Goal: Task Accomplishment & Management: Manage account settings

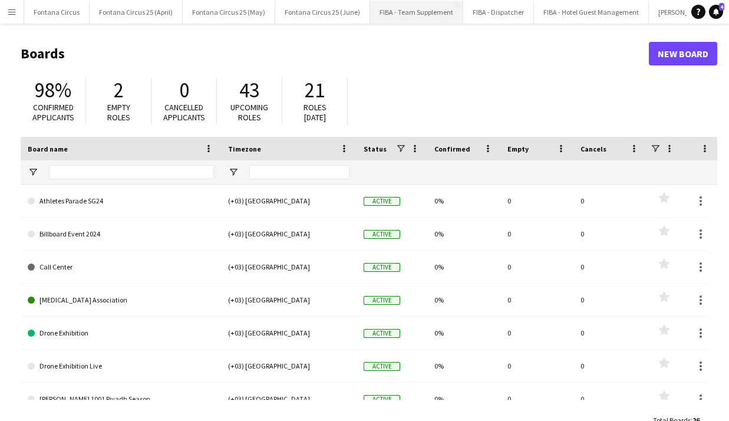
click at [402, 8] on button "FIBA - Team Supplement Close" at bounding box center [416, 12] width 93 height 23
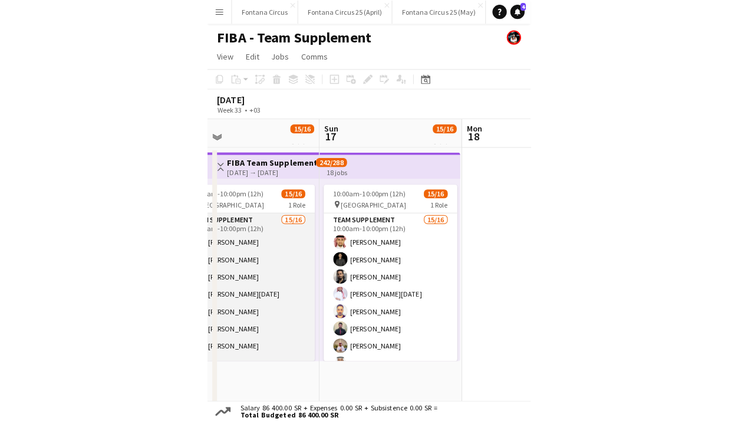
scroll to position [0, 312]
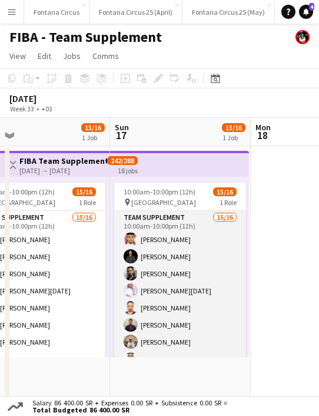
click at [128, 282] on app-card-role "Team Supplement 15/16 10:00am-10:00pm (12h) [PERSON_NAME] [PERSON_NAME] [PERSON…" at bounding box center [180, 359] width 132 height 296
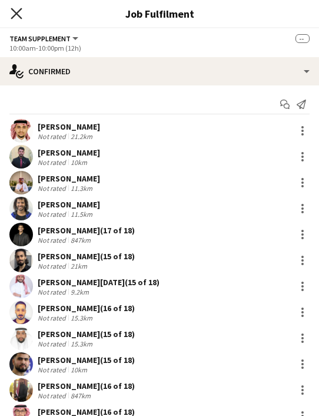
click at [18, 10] on icon "Close pop-in" at bounding box center [16, 13] width 11 height 11
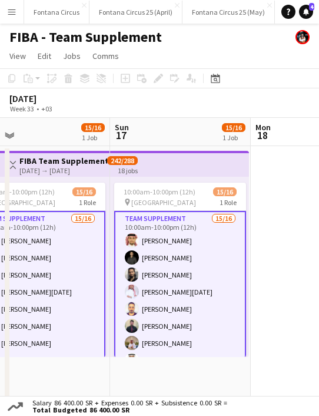
click at [180, 252] on app-card-role "Team Supplement 15/16 10:00am-10:00pm (12h) [PERSON_NAME] [PERSON_NAME] [PERSON…" at bounding box center [180, 360] width 132 height 299
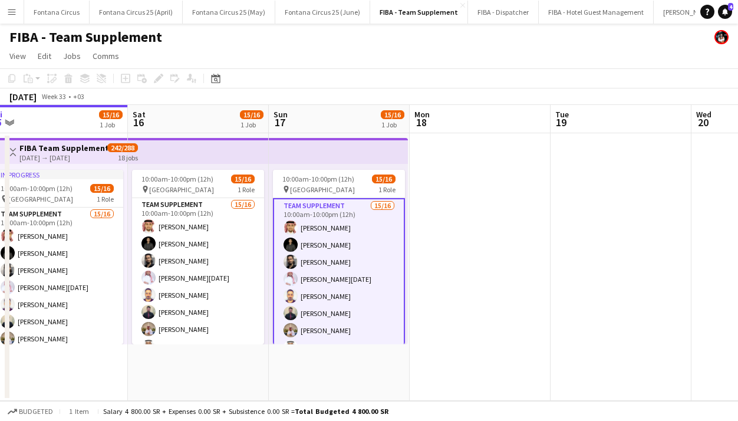
scroll to position [0, 276]
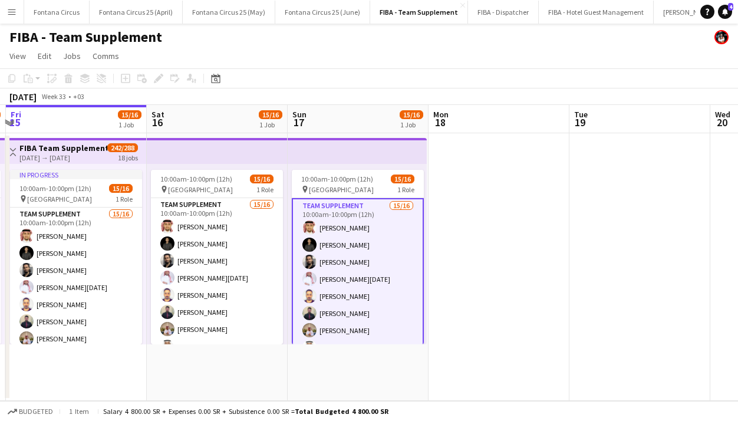
click at [347, 275] on app-card-role "Team Supplement 15/16 10:00am-10:00pm (12h) [PERSON_NAME] [PERSON_NAME] [PERSON…" at bounding box center [358, 347] width 132 height 299
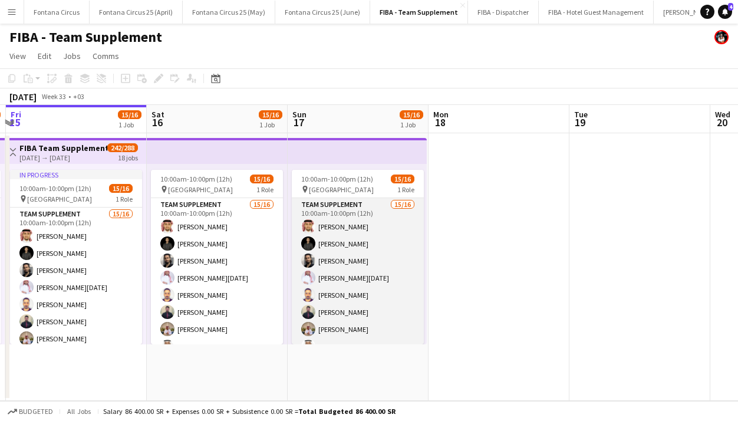
click at [347, 275] on app-card-role "Team Supplement 15/16 10:00am-10:00pm (12h) [PERSON_NAME] [PERSON_NAME] [PERSON…" at bounding box center [358, 346] width 132 height 296
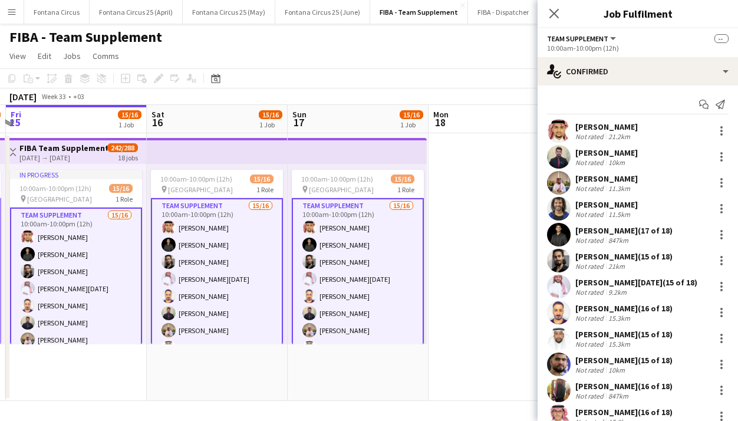
click at [347, 275] on app-card-role "Team Supplement 15/16 10:00am-10:00pm (12h) [PERSON_NAME] [PERSON_NAME] [PERSON…" at bounding box center [358, 347] width 132 height 299
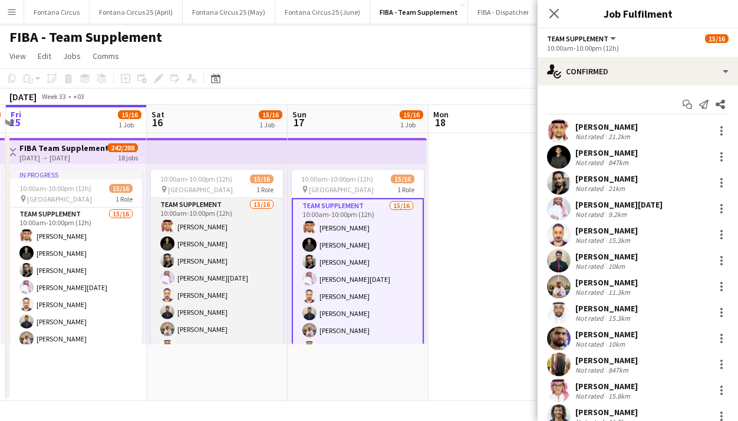
click at [229, 259] on app-card-role "Team Supplement 15/16 10:00am-10:00pm (12h) [PERSON_NAME] [PERSON_NAME] [PERSON…" at bounding box center [217, 346] width 132 height 296
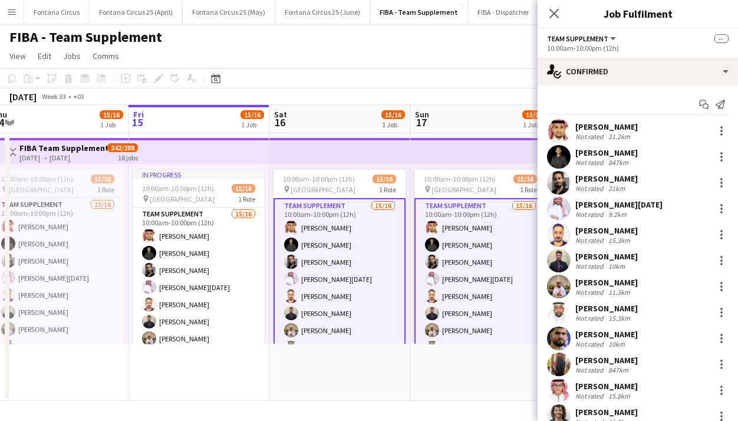
scroll to position [0, 285]
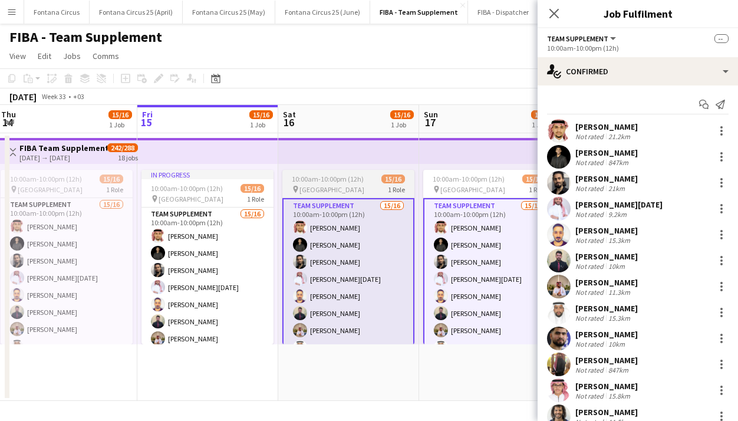
click at [229, 259] on app-card-role "Team Supplement 15/16 10:00am-10:00pm (12h) [PERSON_NAME] [PERSON_NAME] [PERSON…" at bounding box center [207, 355] width 132 height 296
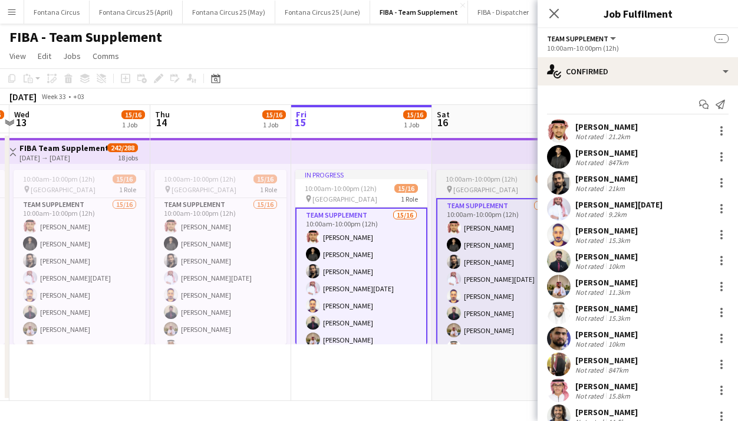
scroll to position [0, 269]
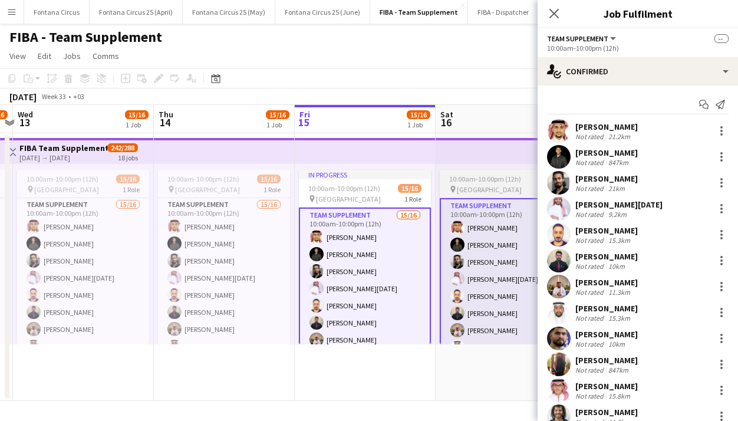
click at [229, 259] on app-card-role "Team Supplement 15/16 10:00am-10:00pm (12h) [PERSON_NAME] [PERSON_NAME] [PERSON…" at bounding box center [224, 346] width 132 height 296
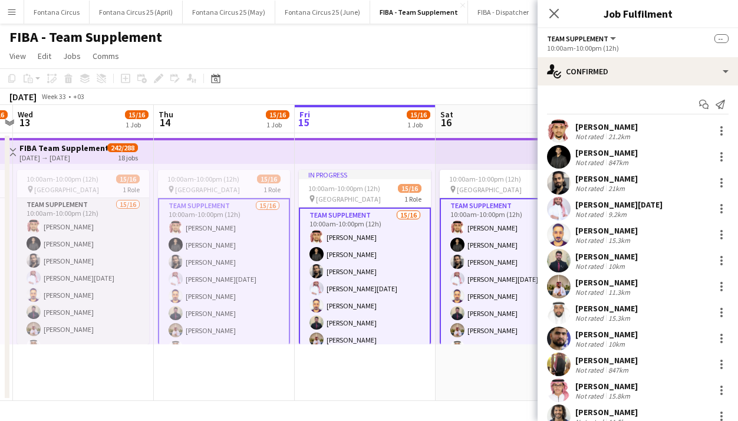
click at [105, 252] on app-card-role "Team Supplement 15/16 10:00am-10:00pm (12h) [PERSON_NAME] [PERSON_NAME] [PERSON…" at bounding box center [83, 346] width 132 height 296
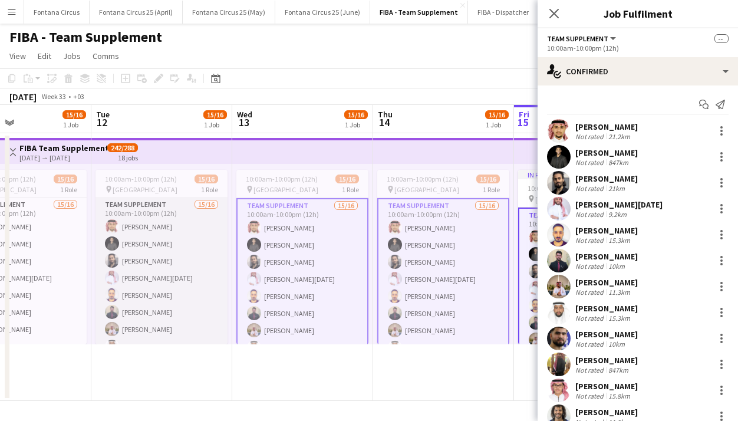
scroll to position [0, 330]
click at [157, 253] on app-card-role "Team Supplement 15/16 10:00am-10:00pm (12h) [PERSON_NAME] [PERSON_NAME] [PERSON…" at bounding box center [162, 346] width 132 height 296
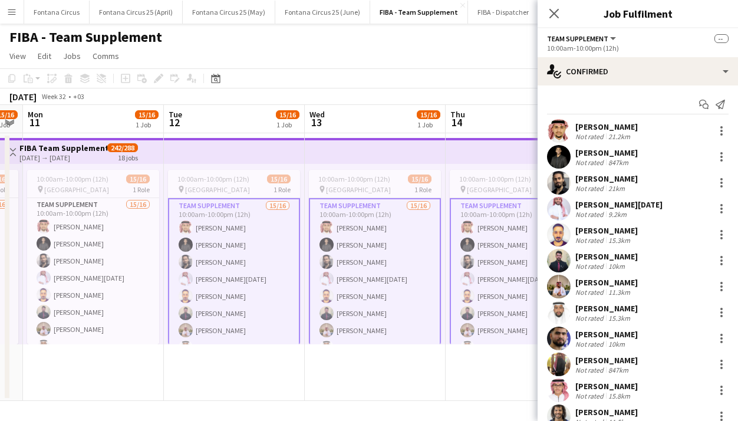
scroll to position [0, 254]
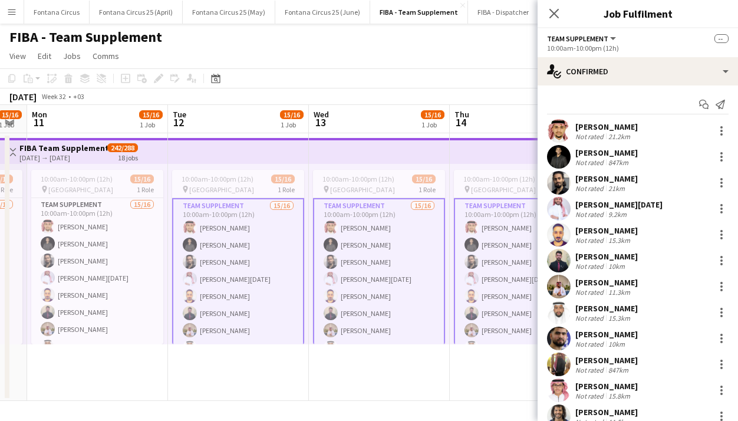
click at [86, 261] on app-card-role "Team Supplement 15/16 10:00am-10:00pm (12h) [PERSON_NAME] [PERSON_NAME] [PERSON…" at bounding box center [97, 346] width 132 height 296
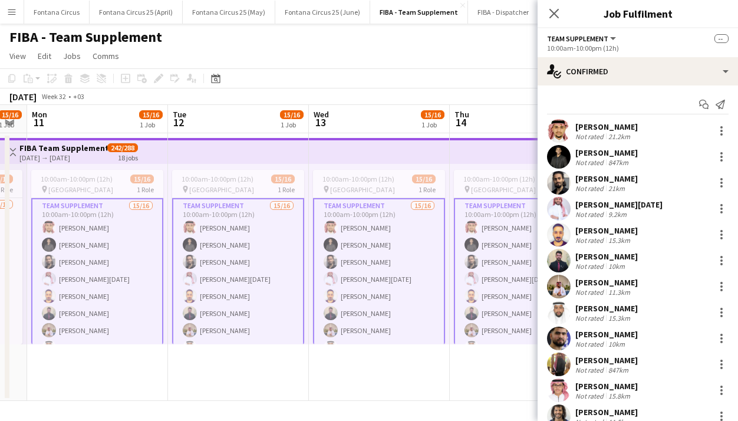
click at [460, 359] on app-date-cell "10:00am-10:00pm (12h) 15/16 pin Hilton Hotel 1 Role Team Supplement 15/16 10:00…" at bounding box center [519, 266] width 141 height 267
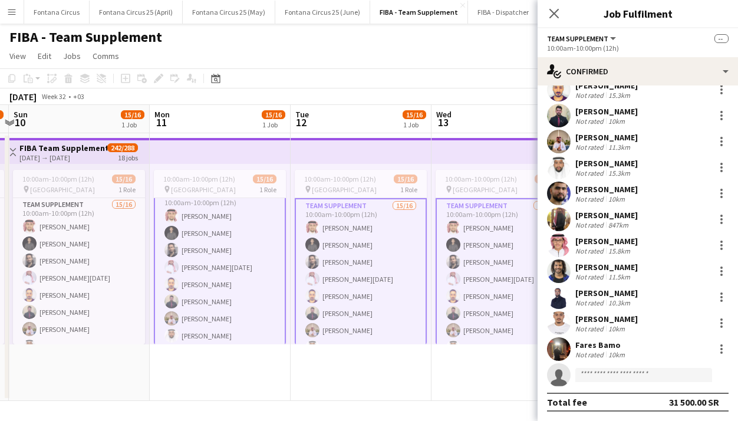
scroll to position [0, 0]
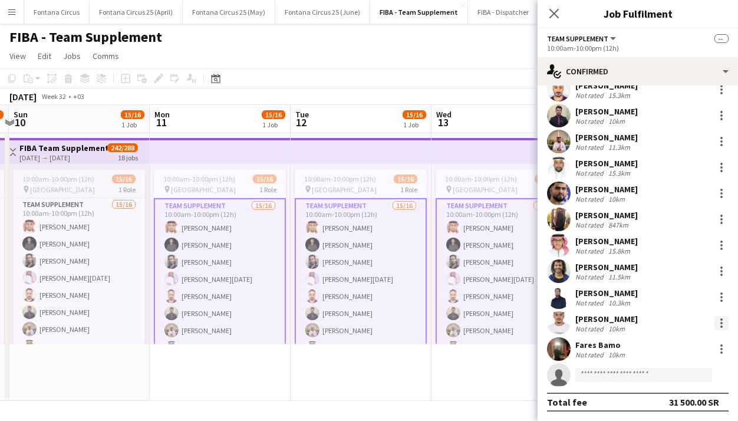
click at [715, 324] on div at bounding box center [721, 323] width 14 height 14
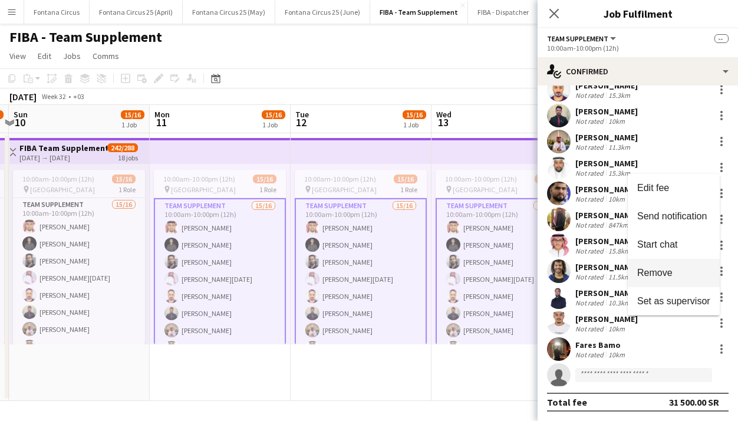
click at [657, 269] on span "Remove" at bounding box center [654, 272] width 35 height 10
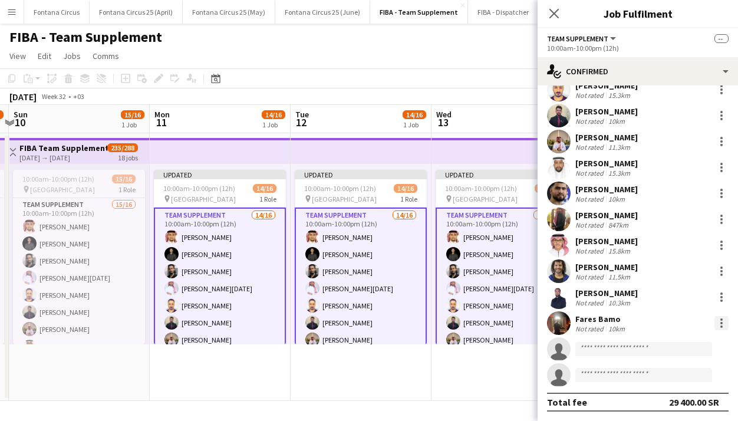
click at [720, 319] on div at bounding box center [721, 319] width 2 height 2
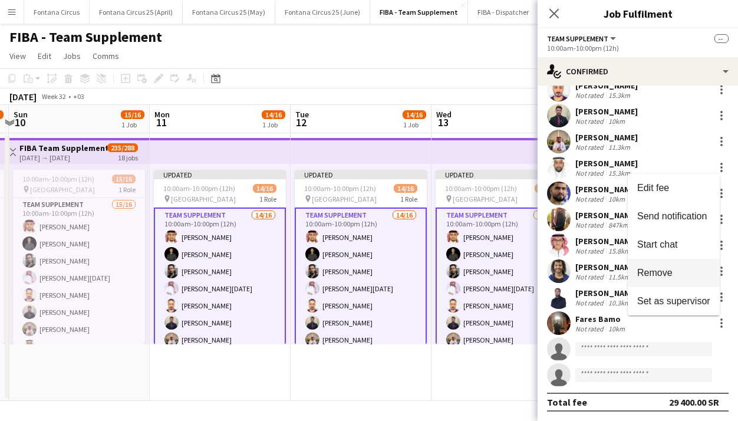
click at [663, 270] on span "Remove" at bounding box center [654, 272] width 35 height 10
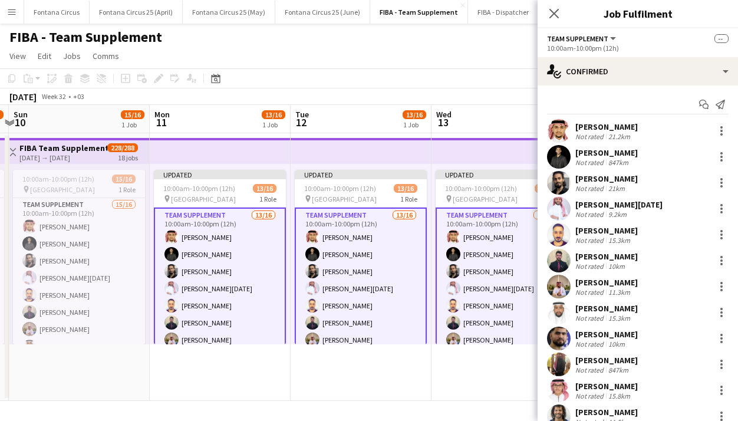
click at [475, 368] on app-date-cell "Updated 10:00am-10:00pm (12h) 13/16 pin Hilton Hotel 1 Role Team Supplement 13/…" at bounding box center [501, 266] width 141 height 267
click at [236, 264] on app-card-role "Team Supplement 13/16 10:00am-10:00pm (12h) [PERSON_NAME] [PERSON_NAME] [PERSON…" at bounding box center [220, 356] width 132 height 299
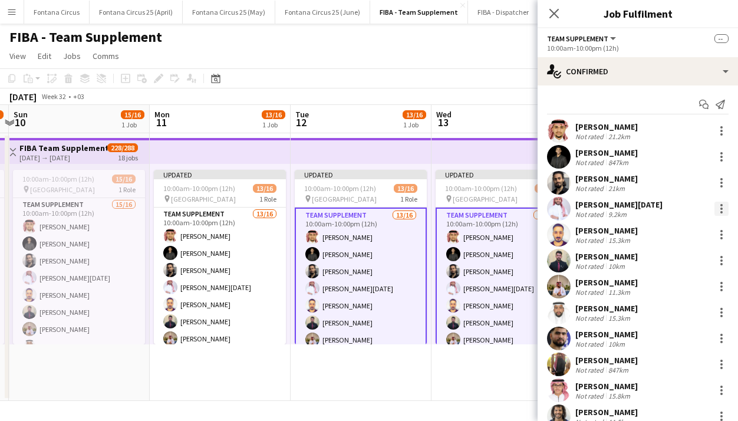
click at [714, 209] on div at bounding box center [721, 208] width 14 height 14
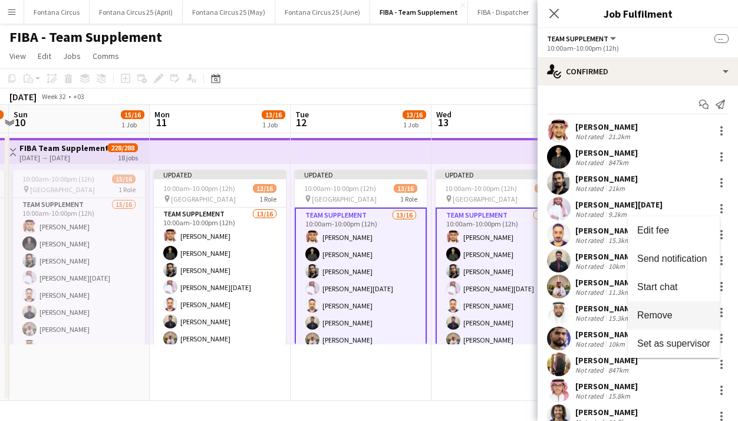
click at [660, 318] on span "Remove" at bounding box center [654, 315] width 35 height 10
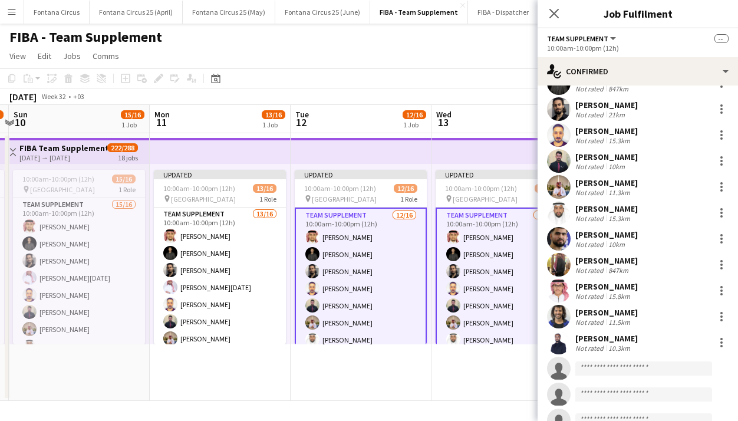
scroll to position [74, 0]
click at [720, 340] on div at bounding box center [721, 341] width 2 height 2
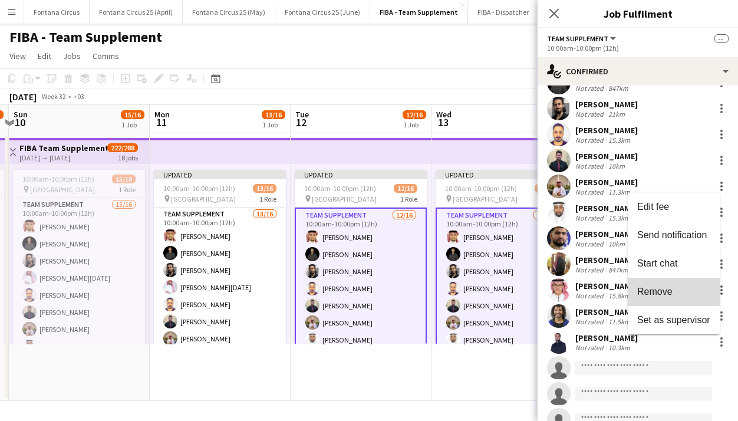
click at [673, 292] on span "Remove" at bounding box center [673, 291] width 73 height 11
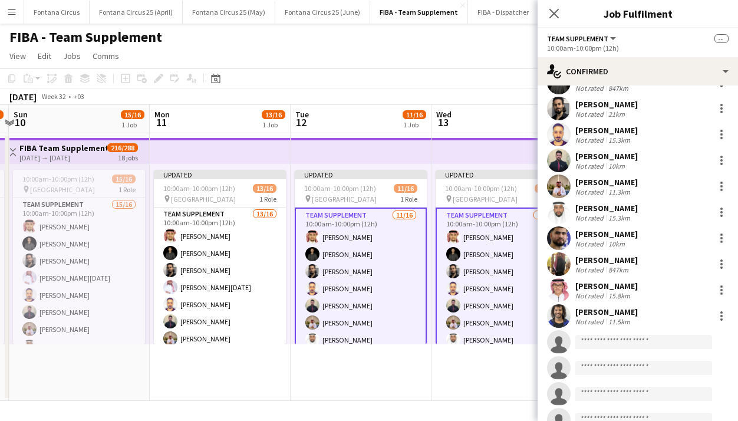
click at [458, 378] on app-date-cell "Updated 10:00am-10:00pm (12h) 11/16 pin Hilton Hotel 1 Role Team Supplement [DA…" at bounding box center [501, 266] width 141 height 267
click at [368, 282] on app-card-role "Team Supplement [DATE] 10:00am-10:00pm (12h) [PERSON_NAME] [PERSON_NAME] [PERSO…" at bounding box center [361, 356] width 132 height 299
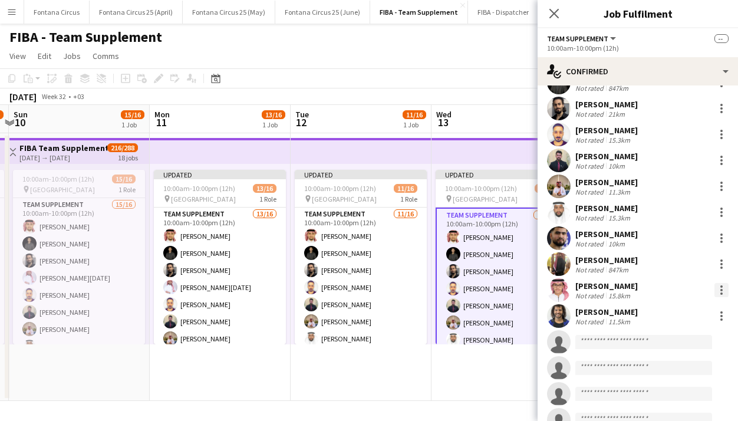
click at [714, 285] on div at bounding box center [721, 290] width 14 height 14
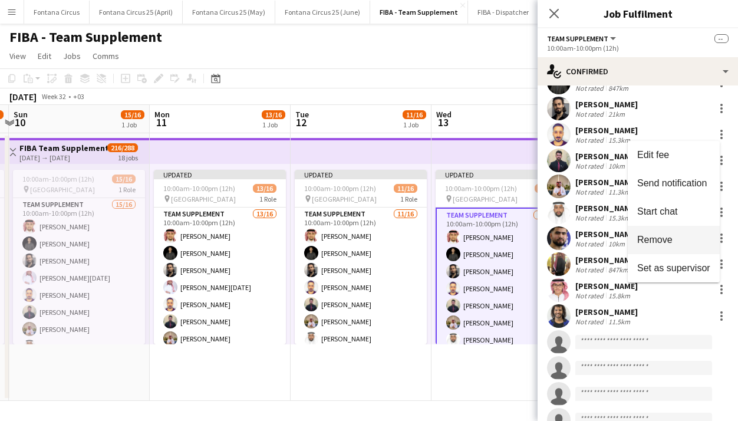
click at [669, 239] on span "Remove" at bounding box center [654, 239] width 35 height 10
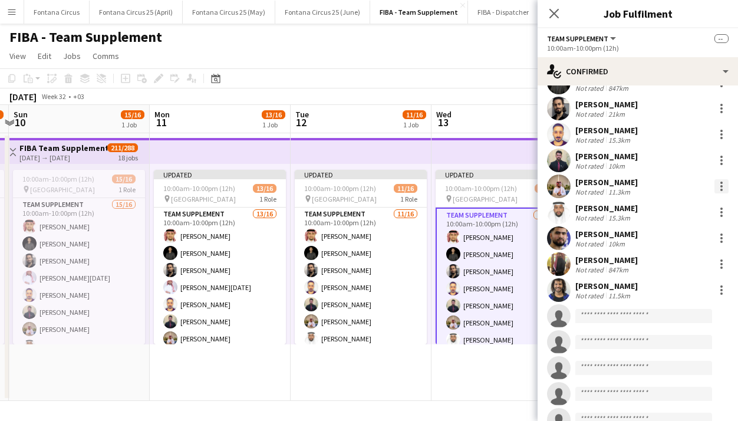
click at [714, 183] on div at bounding box center [721, 186] width 14 height 14
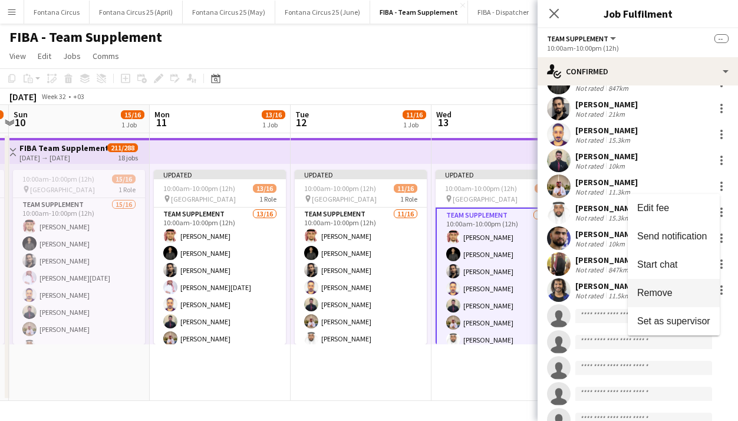
click at [653, 290] on span "Remove" at bounding box center [654, 292] width 35 height 10
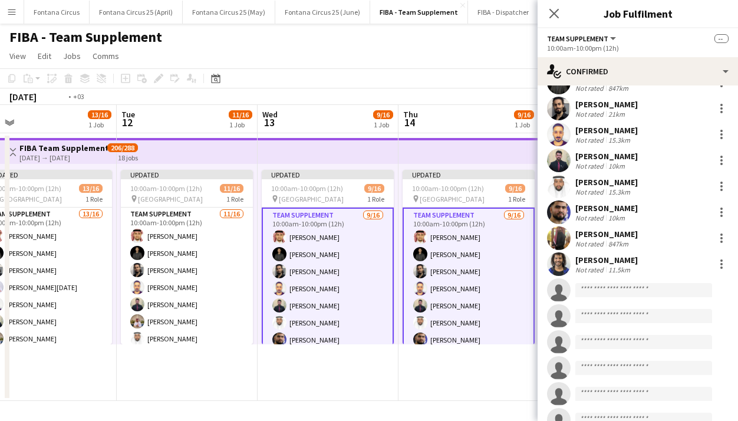
scroll to position [0, 452]
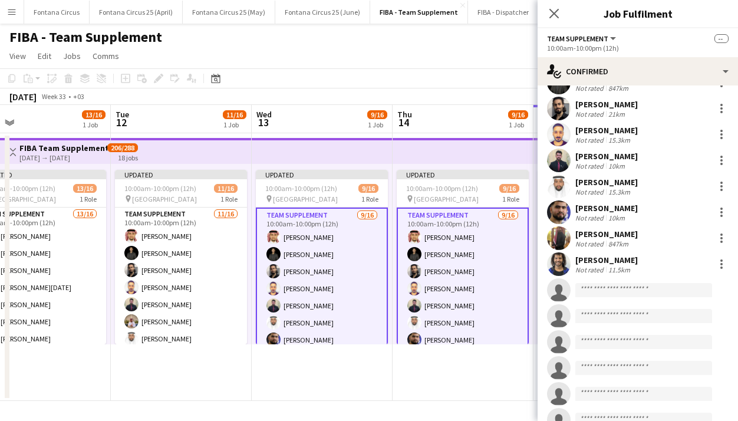
click at [485, 381] on app-date-cell "Updated 10:00am-10:00pm (12h) 9/16 pin Hilton Hotel 1 Role Team Supplement [DAT…" at bounding box center [462, 266] width 141 height 267
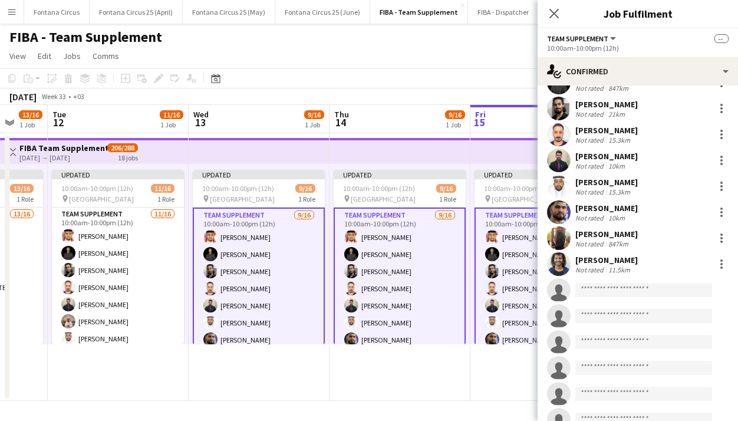
scroll to position [0, 518]
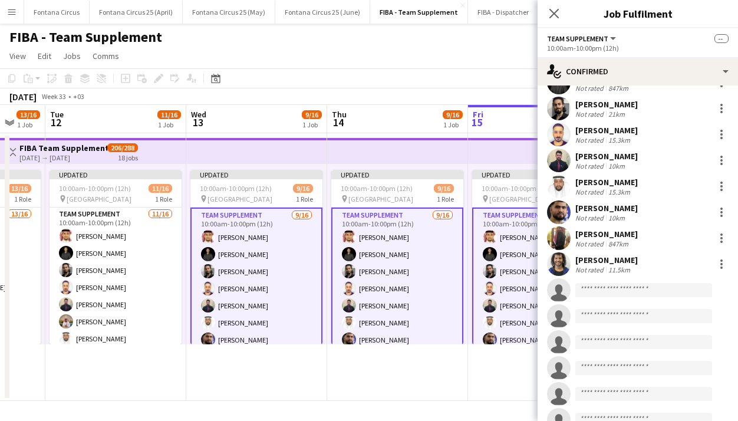
click at [267, 260] on app-card-role "Team Supplement [DATE] 10:00am-10:00pm (12h) [PERSON_NAME] [PERSON_NAME] [PERSO…" at bounding box center [256, 356] width 132 height 299
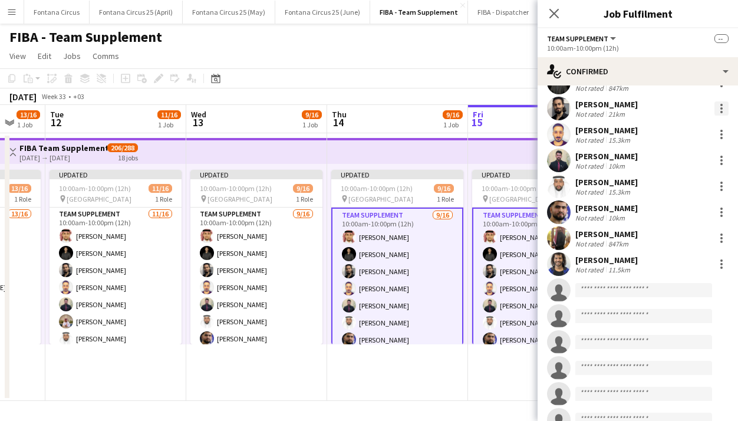
click at [720, 107] on div at bounding box center [721, 108] width 2 height 2
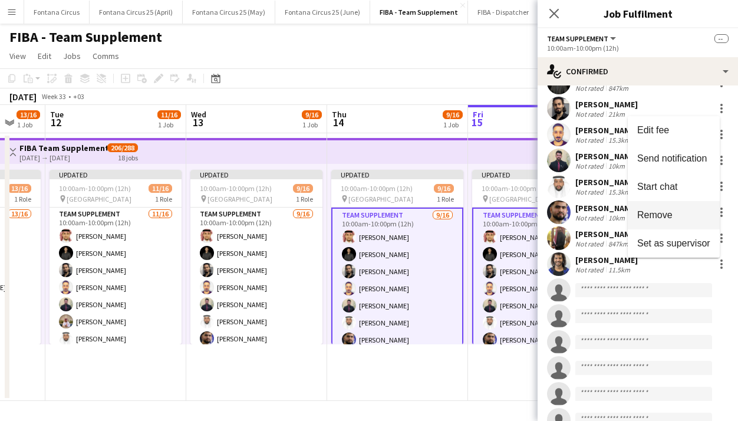
click at [656, 210] on span "Remove" at bounding box center [654, 215] width 35 height 10
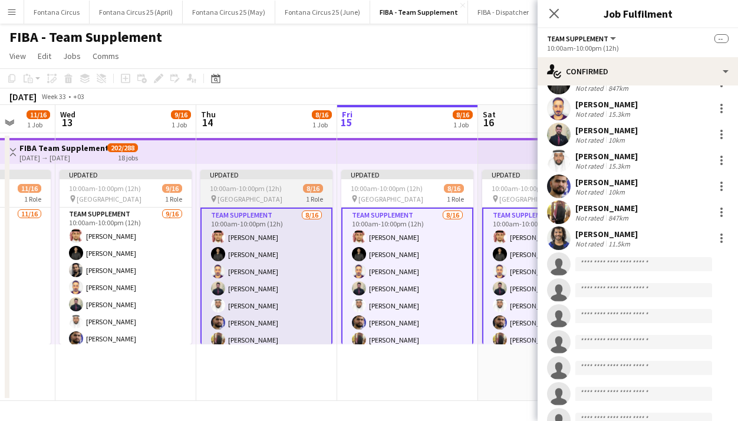
scroll to position [0, 368]
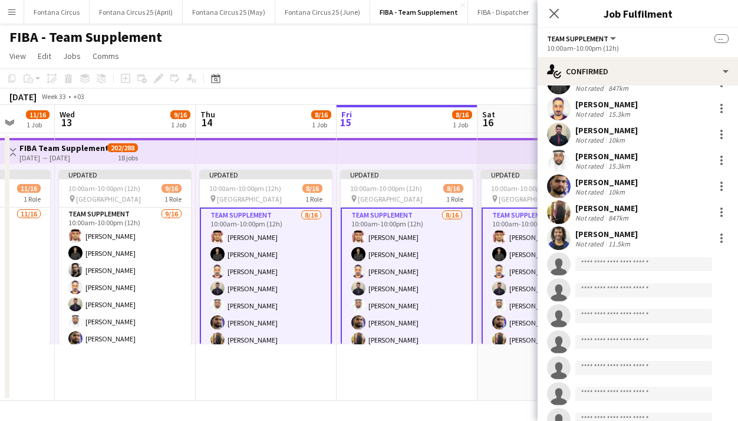
click at [258, 261] on app-card-role "Team Supplement [DATE] 10:00am-10:00pm (12h) [PERSON_NAME] Shihab [PERSON_NAME]…" at bounding box center [266, 356] width 132 height 299
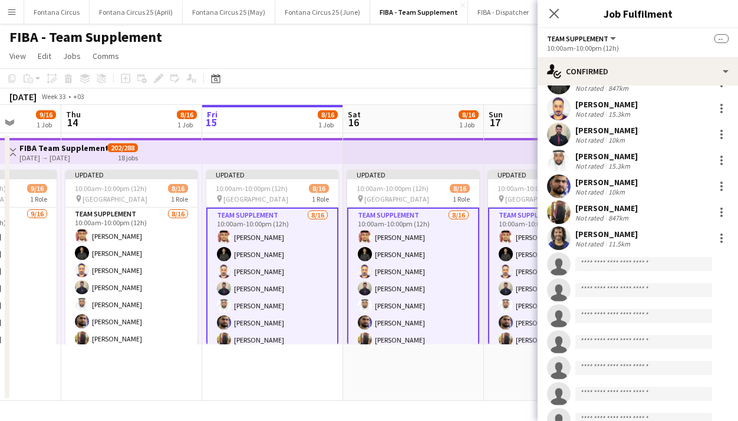
scroll to position [68, 0]
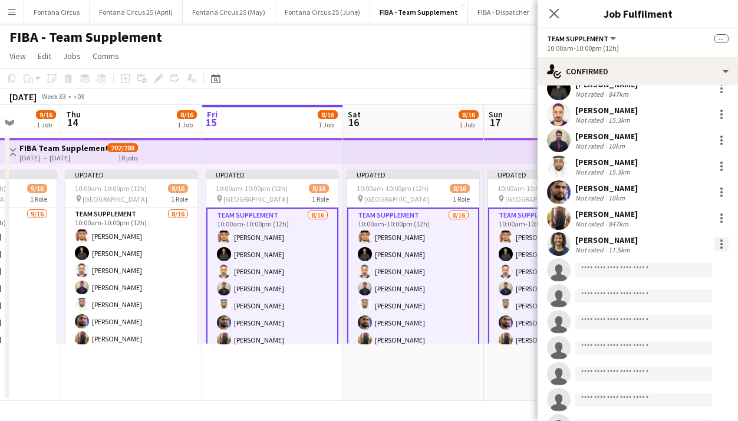
click at [714, 247] on div at bounding box center [721, 244] width 14 height 14
click at [652, 349] on span "Remove" at bounding box center [654, 350] width 35 height 10
click at [714, 217] on div at bounding box center [721, 218] width 14 height 14
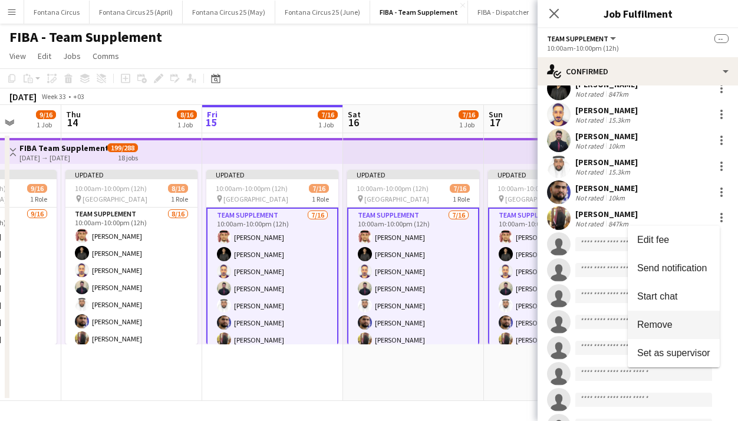
click at [664, 324] on span "Remove" at bounding box center [654, 324] width 35 height 10
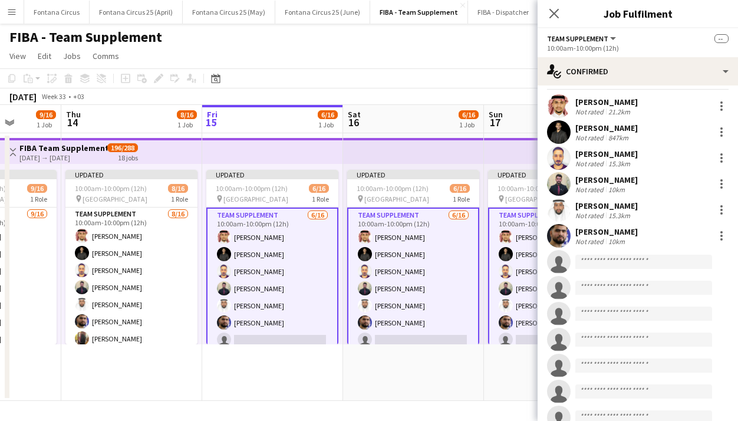
scroll to position [18, 0]
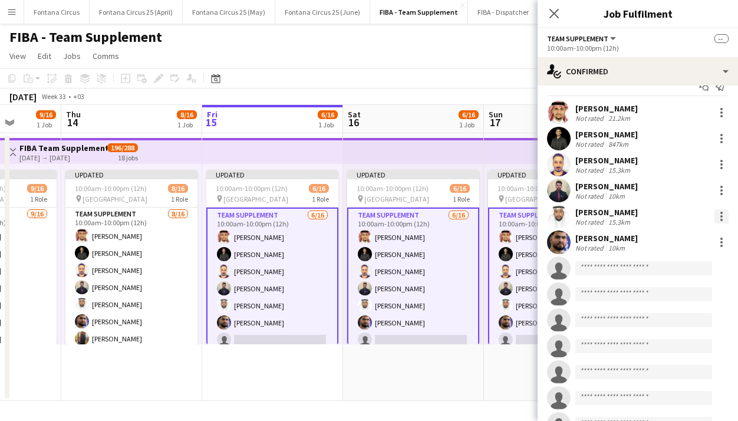
click at [714, 216] on div at bounding box center [721, 216] width 14 height 14
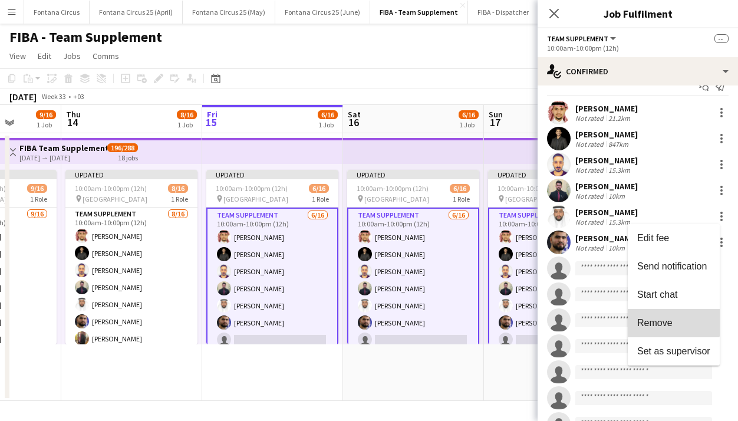
click at [653, 318] on span "Remove" at bounding box center [654, 323] width 35 height 10
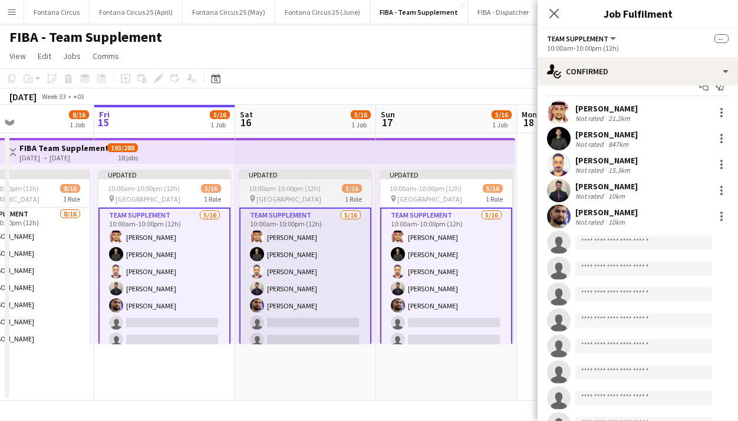
scroll to position [0, 330]
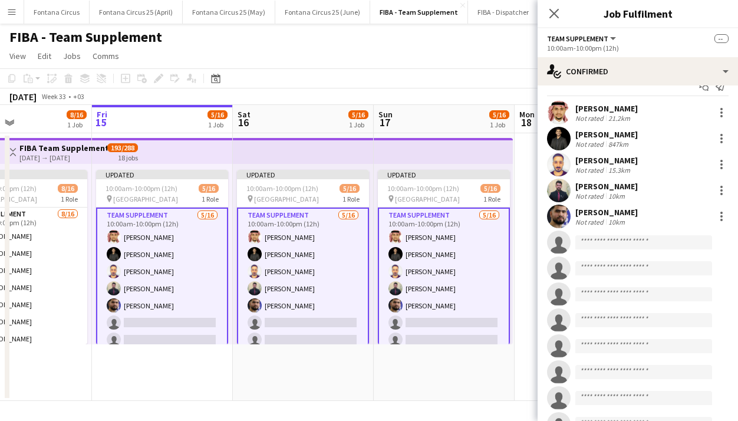
click at [173, 261] on app-card-role "Team Supplement [DATE] 10:00am-10:00pm (12h) [PERSON_NAME] Shihab [PERSON_NAME]…" at bounding box center [162, 356] width 132 height 299
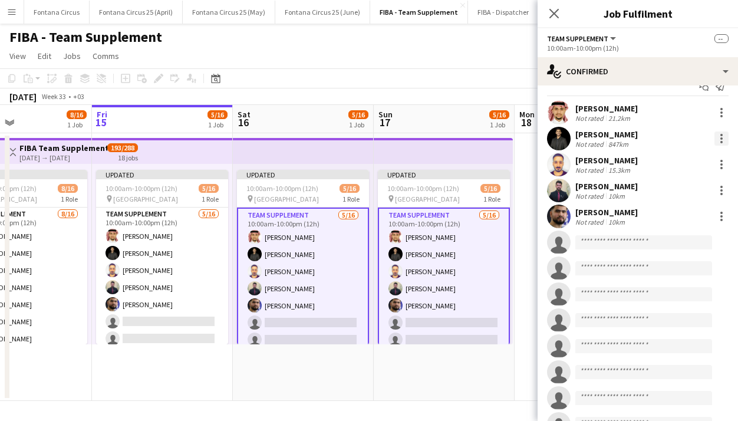
click at [720, 135] on div at bounding box center [721, 135] width 2 height 2
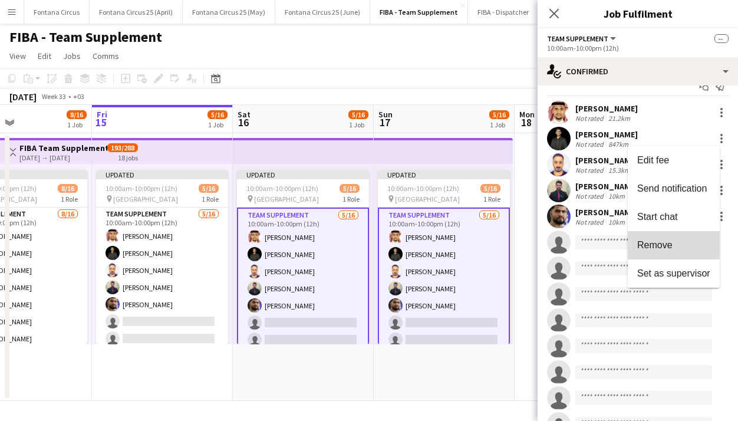
click at [660, 243] on span "Remove" at bounding box center [654, 245] width 35 height 10
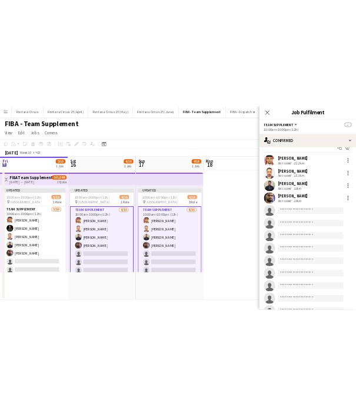
scroll to position [0, 566]
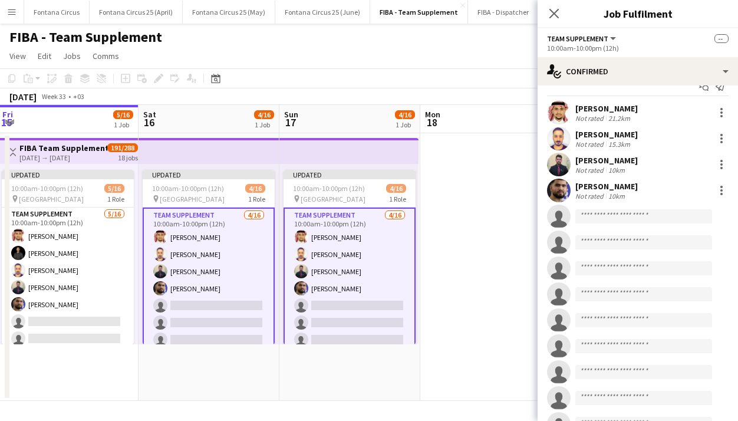
click at [504, 183] on app-date-cell at bounding box center [490, 266] width 141 height 267
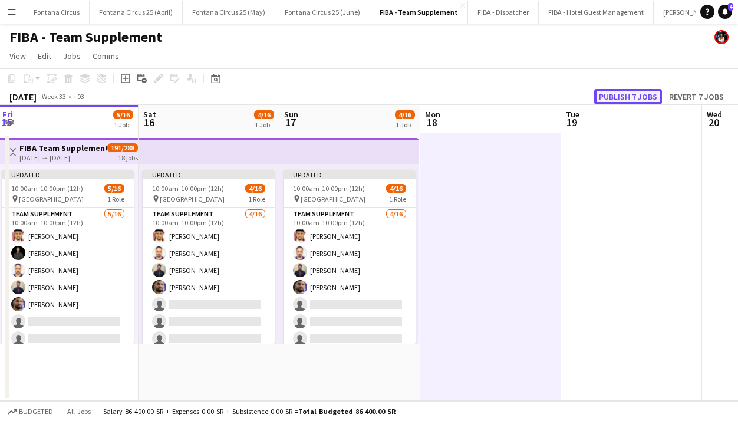
click at [633, 92] on button "Publish 7 jobs" at bounding box center [628, 96] width 68 height 15
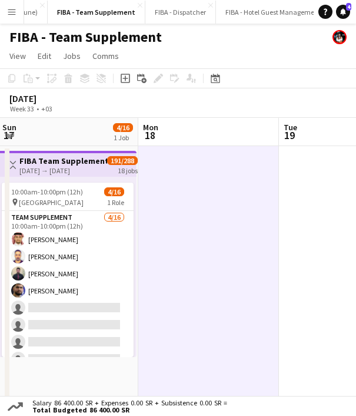
scroll to position [0, 323]
click at [156, 21] on button "FIBA - Dispatcher Close" at bounding box center [180, 12] width 71 height 23
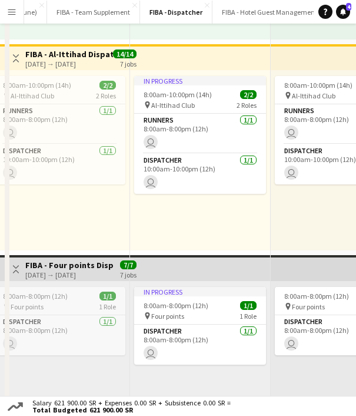
scroll to position [12, 0]
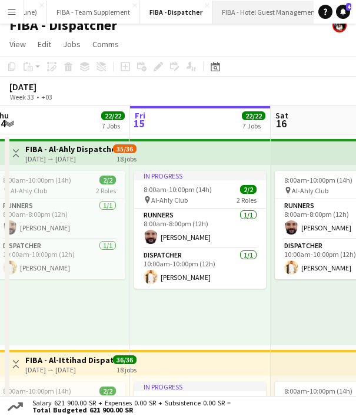
click at [233, 8] on button "FIBA - Hotel Guest Management Close" at bounding box center [270, 12] width 115 height 23
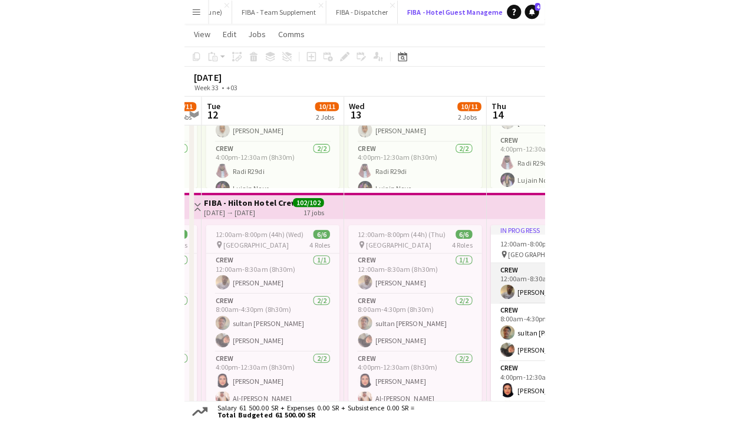
scroll to position [0, 329]
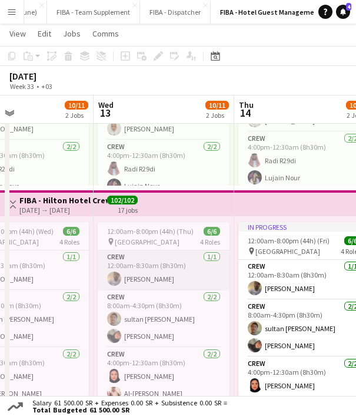
click at [156, 279] on app-card-role "Crew [DATE] 12:00am-8:30am (8h30m) [PERSON_NAME]" at bounding box center [164, 270] width 132 height 40
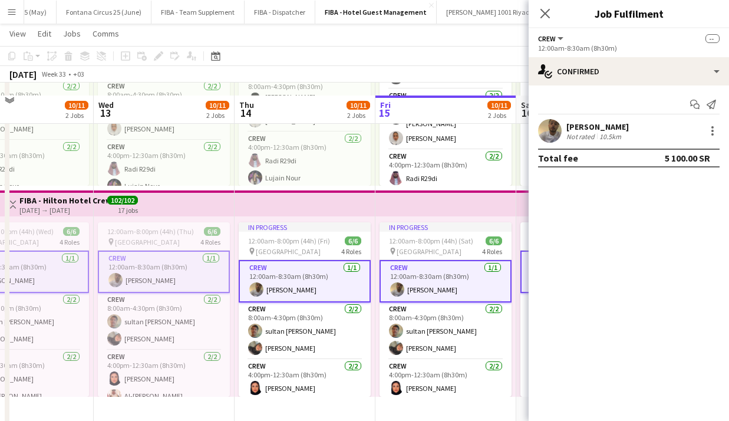
scroll to position [0, 173]
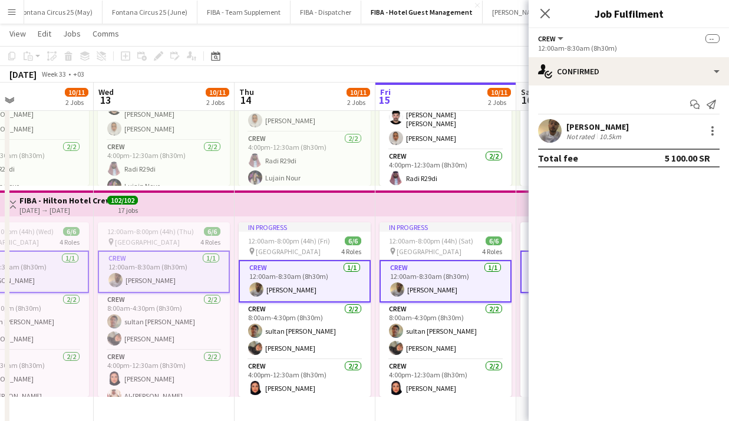
click at [160, 270] on app-card-role "Crew [DATE] 12:00am-8:30am (8h30m) [PERSON_NAME]" at bounding box center [164, 271] width 132 height 42
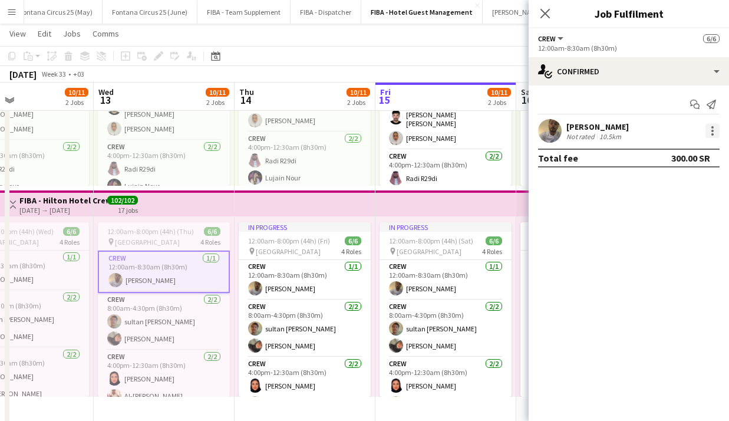
click at [712, 130] on div at bounding box center [712, 131] width 2 height 2
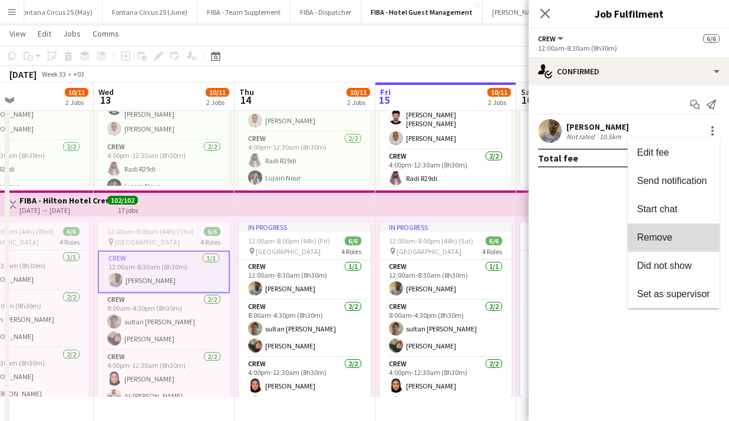
click at [654, 235] on span "Remove" at bounding box center [654, 237] width 35 height 10
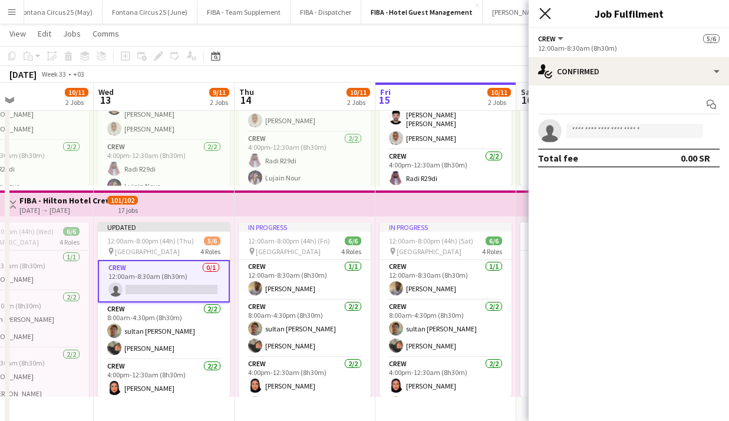
click at [546, 13] on icon at bounding box center [544, 13] width 11 height 11
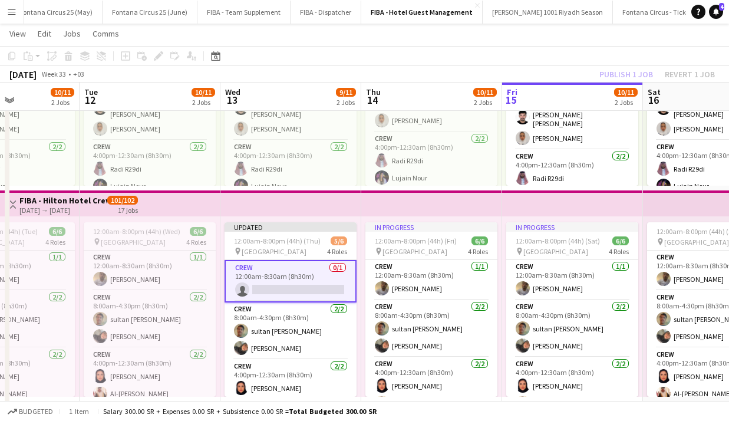
scroll to position [0, 342]
click at [135, 327] on app-card-role "Crew [DATE] 8:00am-4:30pm (8h30m) sultan [PERSON_NAME]" at bounding box center [150, 318] width 132 height 57
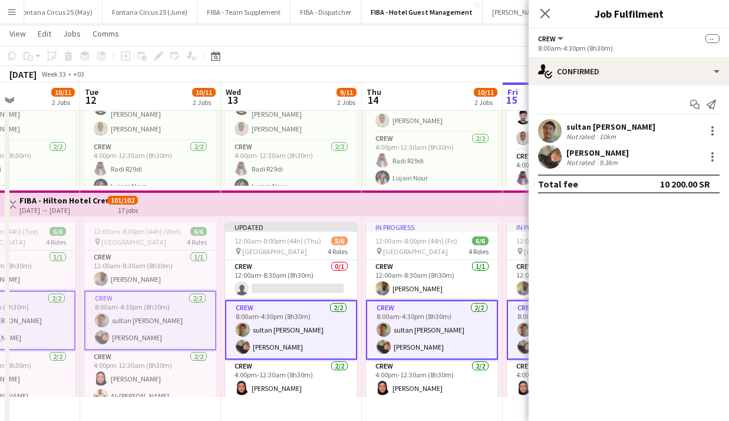
click at [135, 327] on app-card-role "Crew [DATE] 8:00am-4:30pm (8h30m) sultan [PERSON_NAME]" at bounding box center [150, 319] width 132 height 59
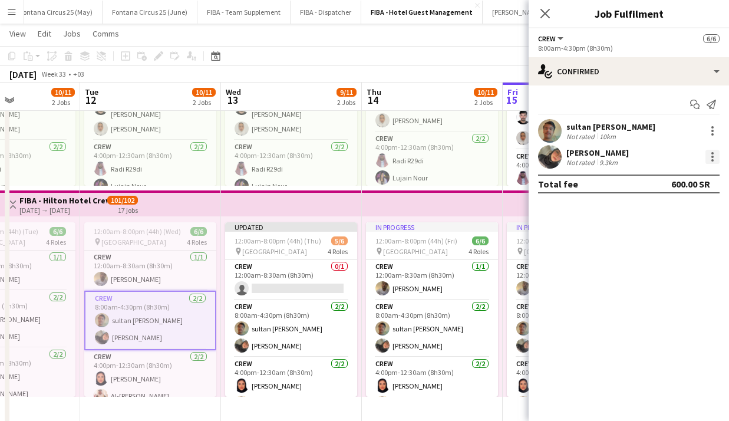
click at [707, 155] on div at bounding box center [712, 157] width 14 height 14
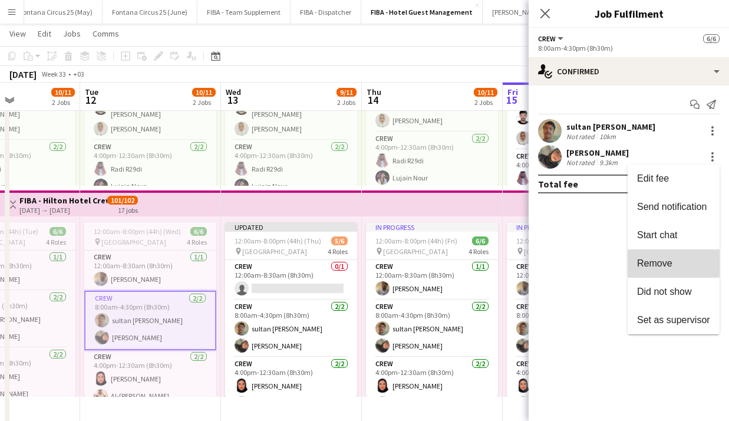
click at [652, 261] on span "Remove" at bounding box center [654, 263] width 35 height 10
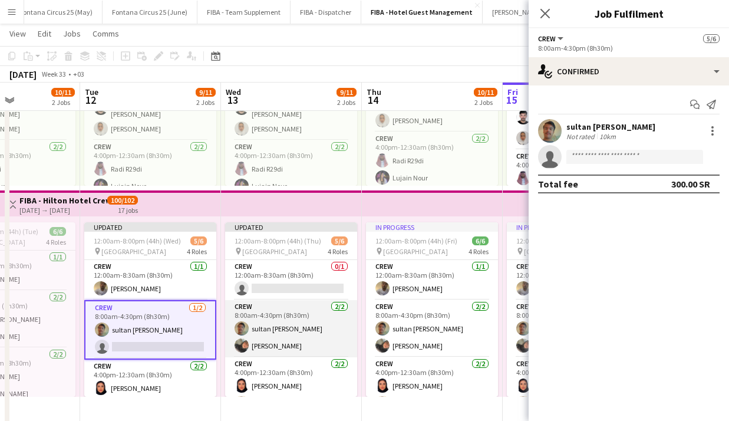
click at [262, 319] on app-card-role "Crew [DATE] 8:00am-4:30pm (8h30m) sultan [PERSON_NAME]" at bounding box center [291, 328] width 132 height 57
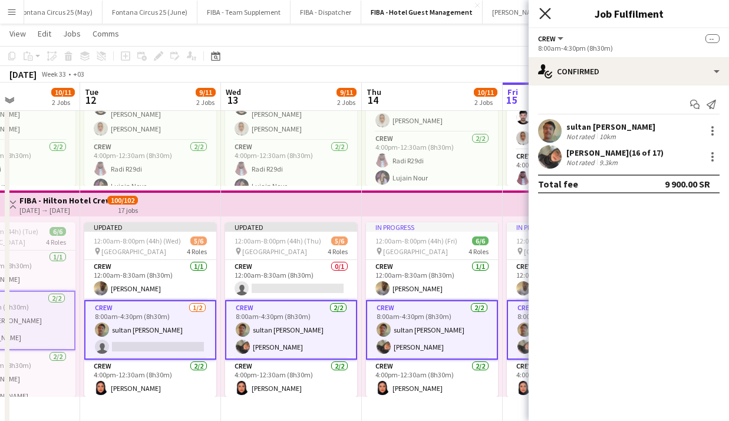
click at [544, 15] on icon at bounding box center [544, 13] width 11 height 11
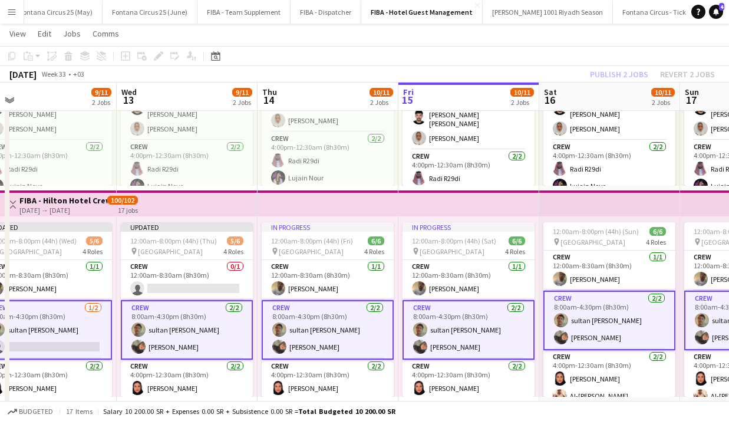
scroll to position [0, 486]
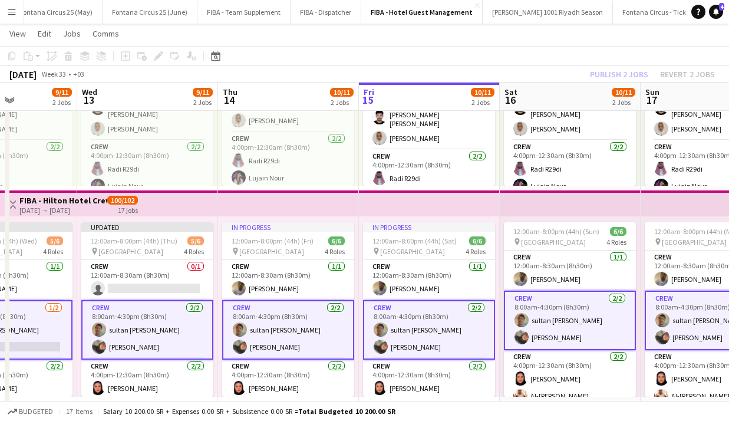
click at [286, 339] on app-card-role "Crew [DATE] 8:00am-4:30pm (8h30m) sultan [PERSON_NAME]" at bounding box center [288, 329] width 132 height 59
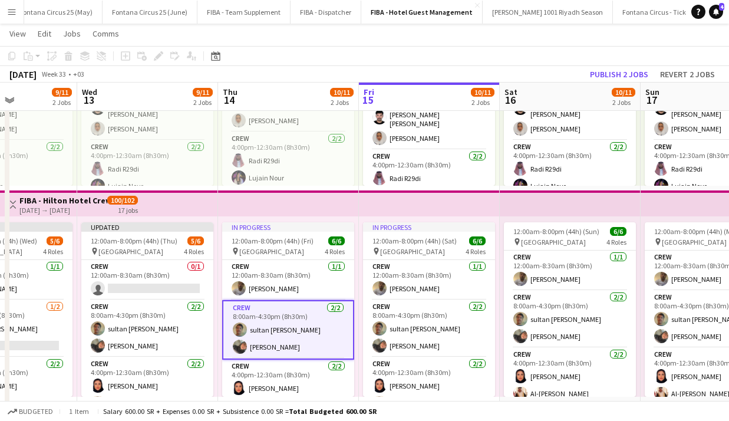
click at [286, 339] on app-card-role "Crew [DATE] 8:00am-4:30pm (8h30m) sultan [PERSON_NAME]" at bounding box center [288, 329] width 132 height 59
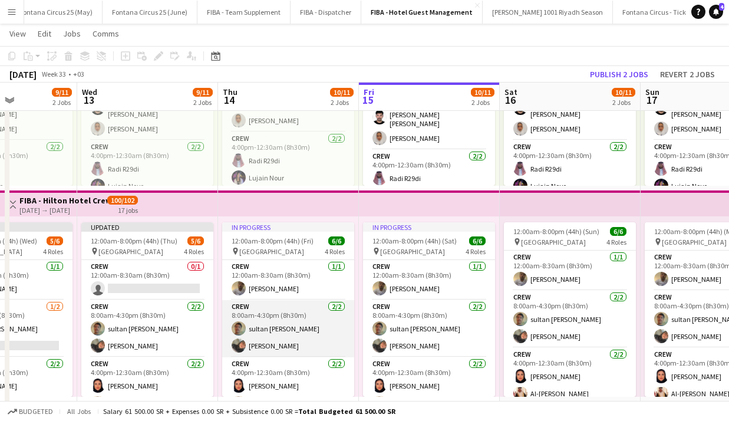
click at [286, 339] on app-card-role "Crew [DATE] 8:00am-4:30pm (8h30m) sultan [PERSON_NAME]" at bounding box center [288, 328] width 132 height 57
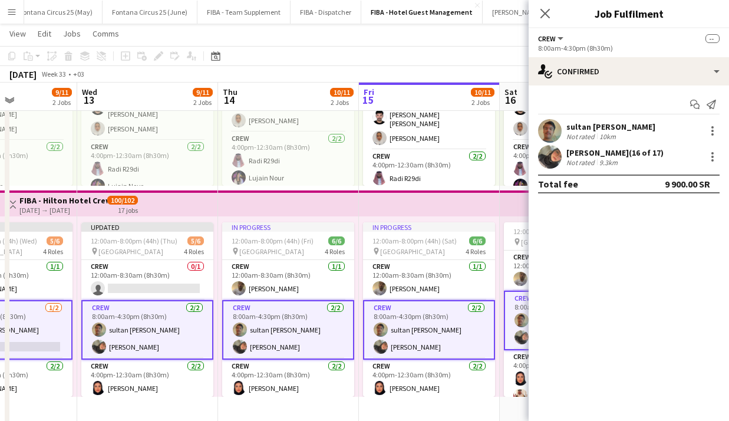
click at [286, 339] on app-card-role "Crew [DATE] 8:00am-4:30pm (8h30m) sultan [PERSON_NAME]" at bounding box center [288, 329] width 132 height 59
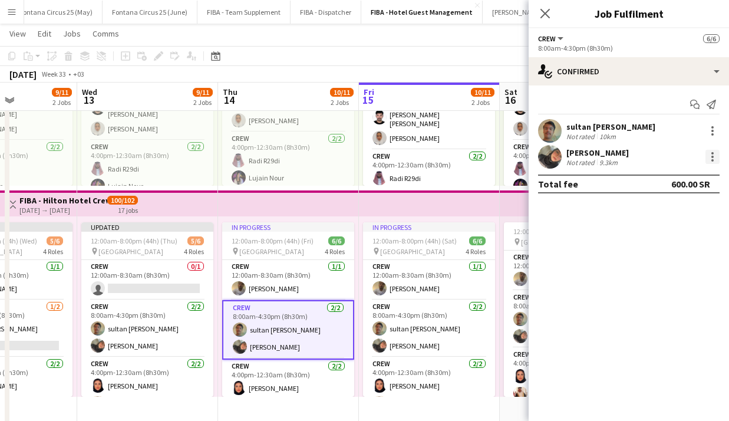
click at [710, 154] on div at bounding box center [712, 157] width 14 height 14
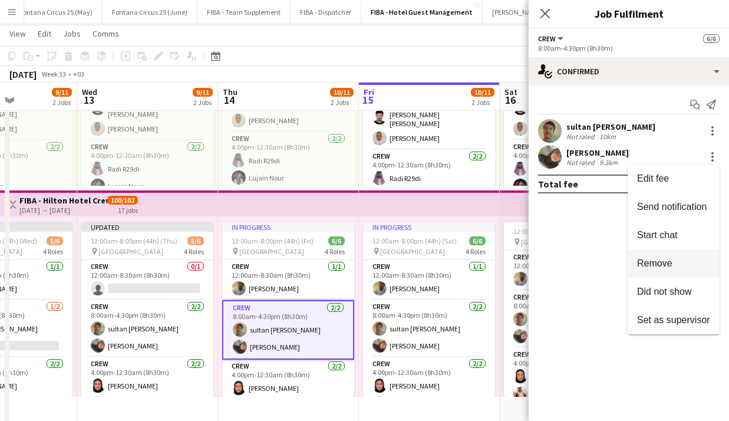
click at [657, 267] on span "Remove" at bounding box center [654, 263] width 35 height 10
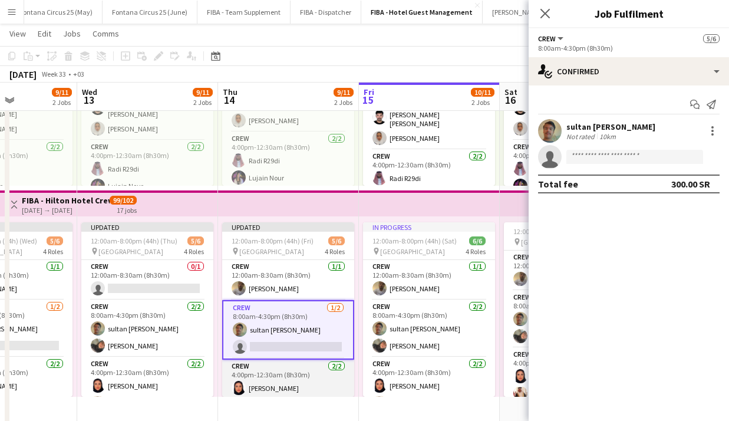
click at [286, 385] on app-card-role "Crew [DATE] 4:00pm-12:30am (8h30m) Joud Ayed Al-[PERSON_NAME]" at bounding box center [288, 387] width 132 height 57
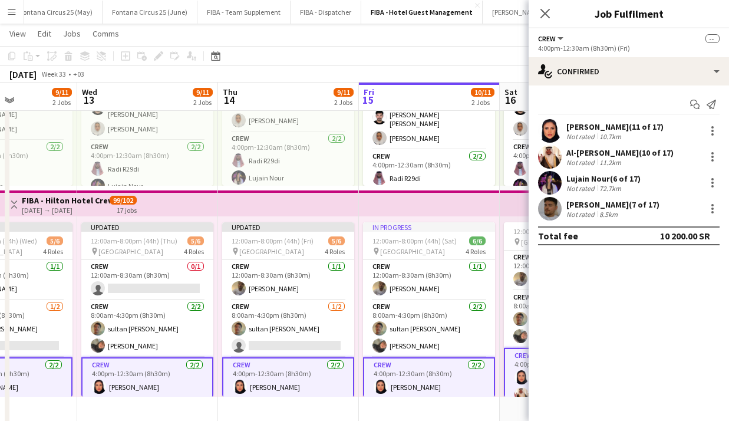
click at [286, 385] on app-card-role "Crew [DATE] 4:00pm-12:30am (8h30m) Joud Ayed Al-[PERSON_NAME]" at bounding box center [288, 386] width 132 height 59
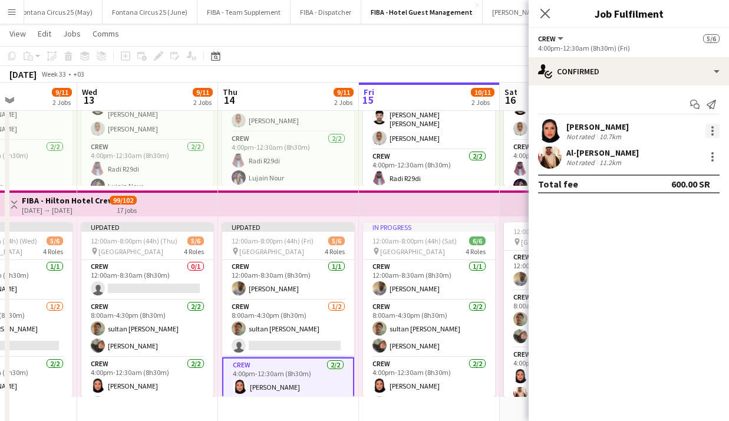
click at [713, 132] on div at bounding box center [712, 131] width 14 height 14
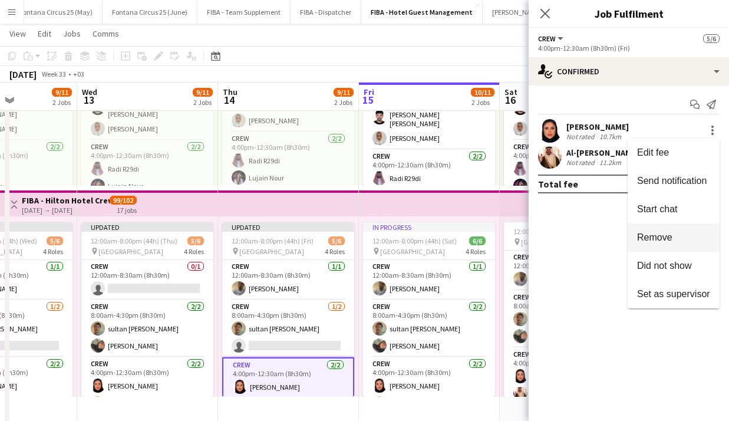
click at [656, 237] on span "Remove" at bounding box center [654, 237] width 35 height 10
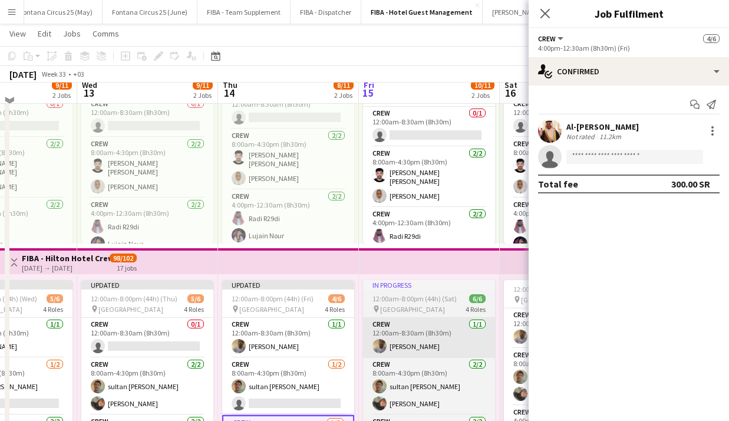
scroll to position [105, 0]
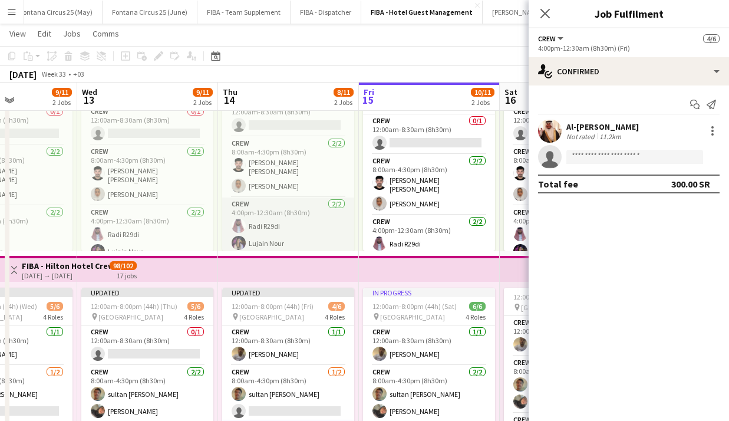
click at [264, 229] on app-card-role "Crew [DATE] 4:00pm-12:30am (8h30m) Radi R29di Lujain Nour" at bounding box center [288, 225] width 132 height 57
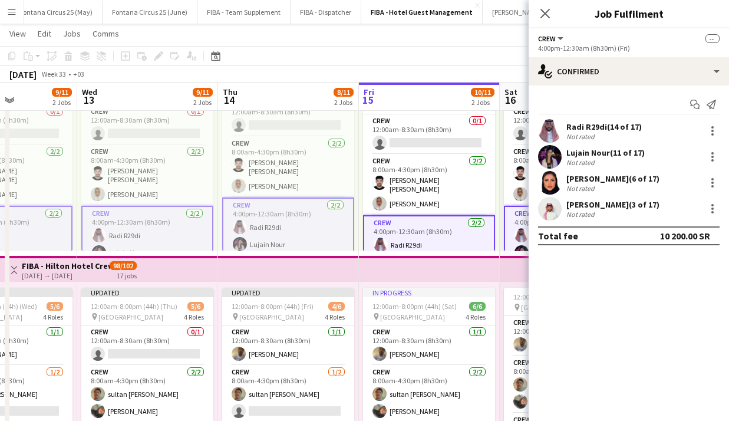
click at [264, 229] on app-card-role "Crew [DATE] 4:00pm-12:30am (8h30m) Radi R29di Lujain Nour" at bounding box center [288, 226] width 132 height 59
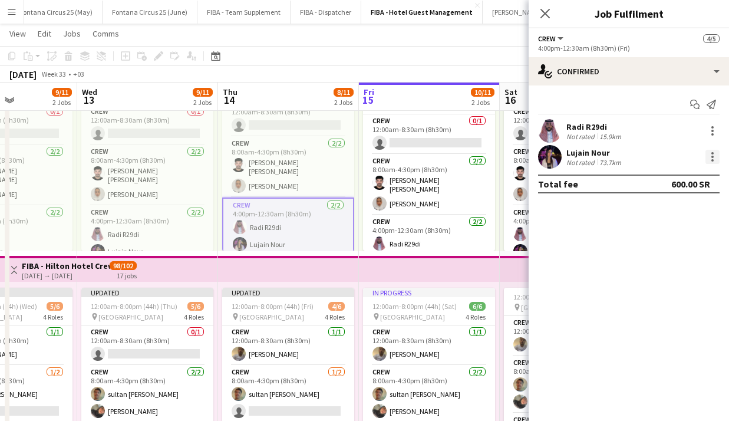
click at [712, 152] on div at bounding box center [712, 153] width 2 height 2
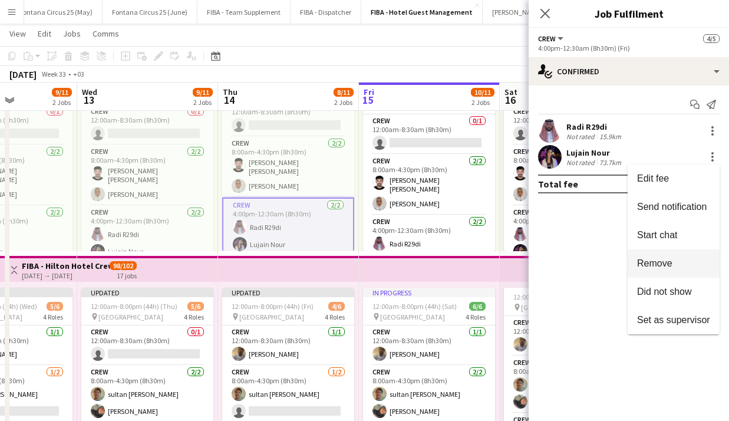
click at [651, 270] on button "Remove" at bounding box center [673, 263] width 92 height 28
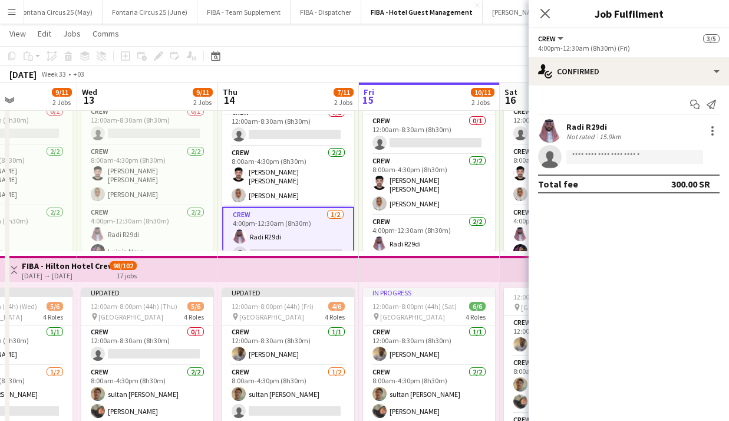
scroll to position [0, 0]
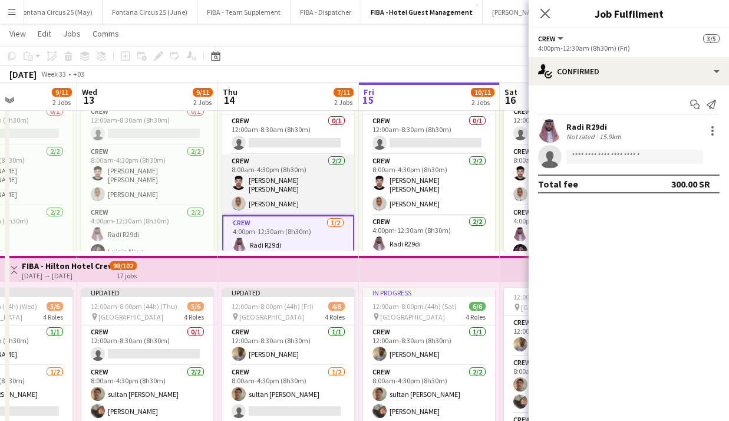
click at [263, 194] on app-card-role "Crew [DATE] 8:00am-4:30pm (8h30m) [PERSON_NAME] [PERSON_NAME] [PERSON_NAME]" at bounding box center [288, 184] width 132 height 61
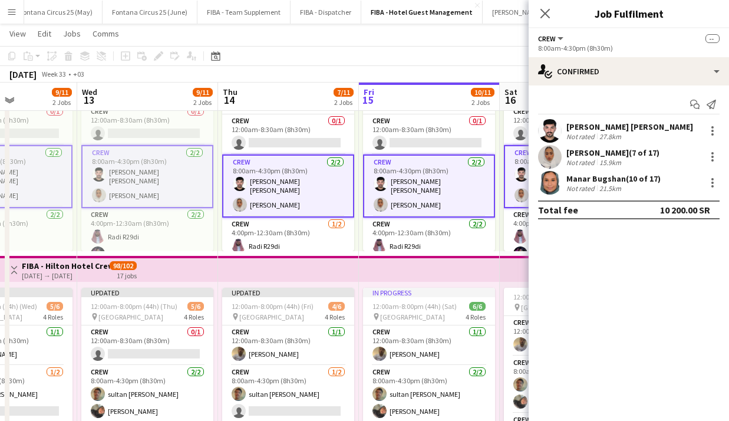
click at [263, 194] on app-card-role "Crew [DATE] 8:00am-4:30pm (8h30m) [PERSON_NAME] [PERSON_NAME] [PERSON_NAME]" at bounding box center [288, 185] width 132 height 63
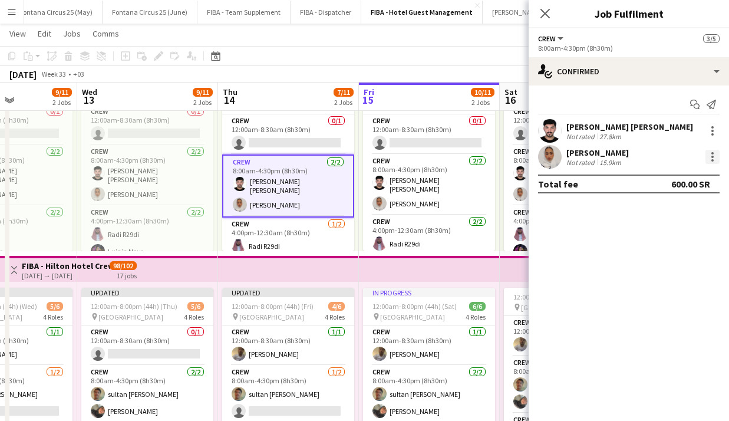
click at [713, 156] on div at bounding box center [712, 157] width 2 height 2
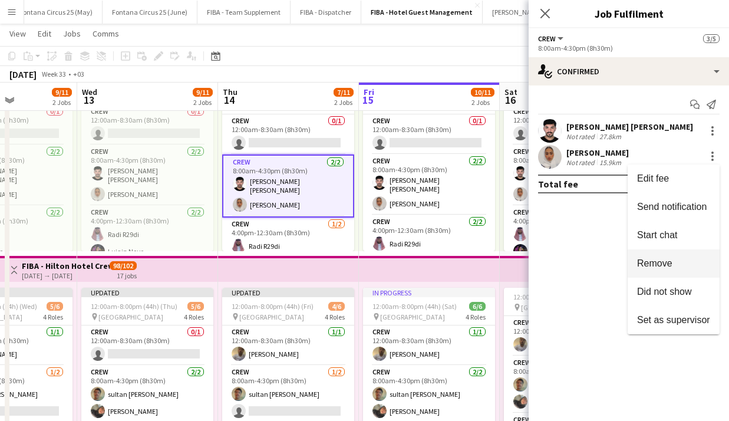
click at [644, 262] on span "Remove" at bounding box center [654, 263] width 35 height 10
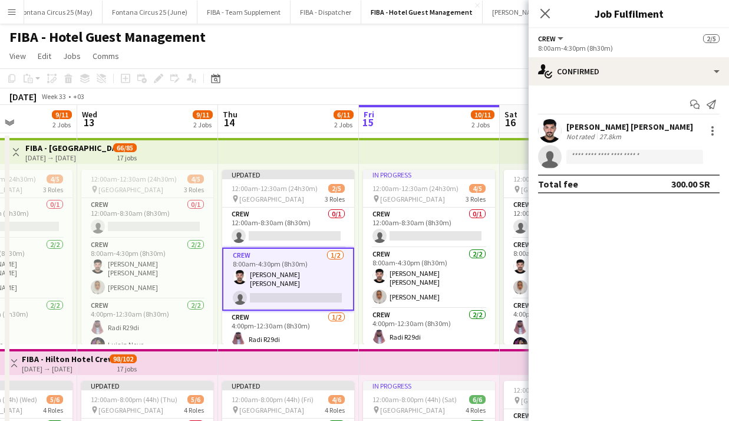
click at [280, 286] on app-card-role "Crew [DATE] 8:00am-4:30pm (8h30m) [PERSON_NAME] [PERSON_NAME] single-neutral-ac…" at bounding box center [288, 278] width 132 height 63
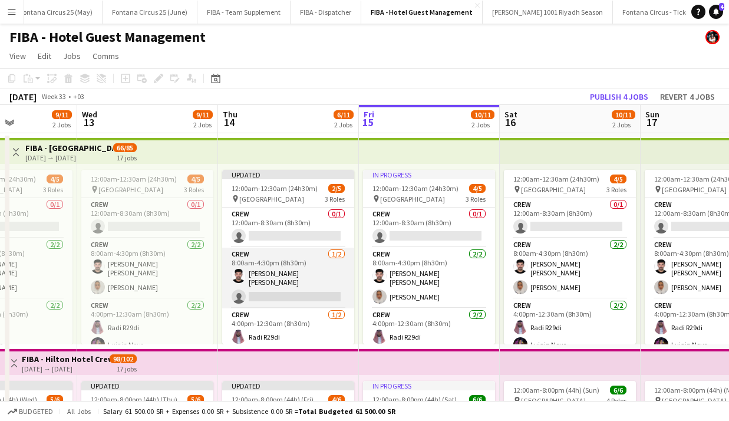
click at [280, 286] on app-card-role "Crew [DATE] 8:00am-4:30pm (8h30m) [PERSON_NAME] [PERSON_NAME] single-neutral-ac…" at bounding box center [288, 277] width 132 height 61
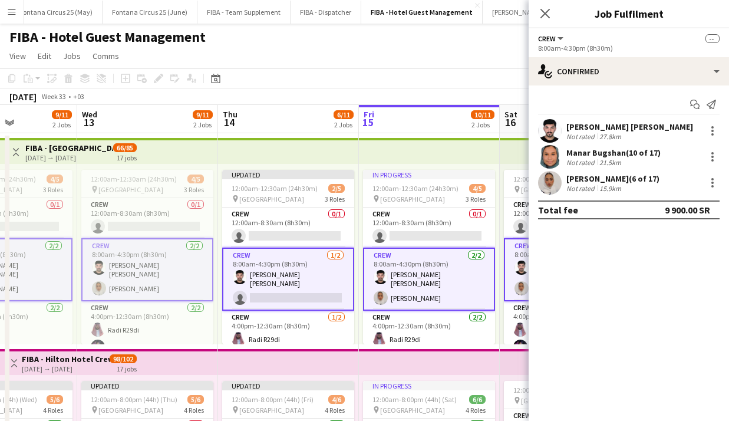
click at [322, 94] on div "[DATE] Week 33 • +03 Publish 1 job Revert 1 job" at bounding box center [364, 96] width 729 height 16
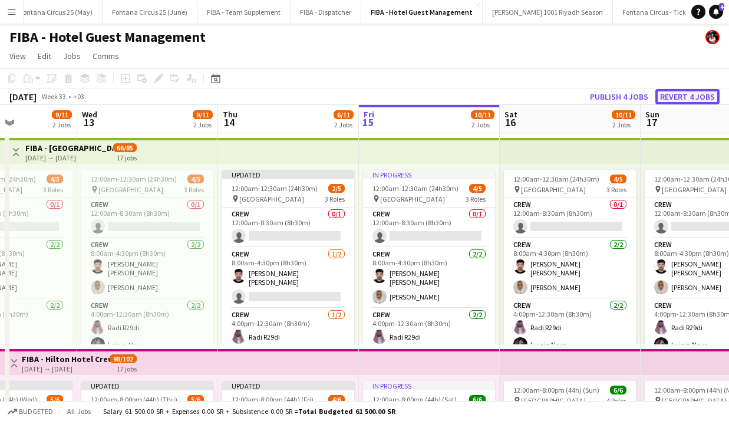
click at [681, 99] on button "Revert 4 jobs" at bounding box center [687, 96] width 64 height 15
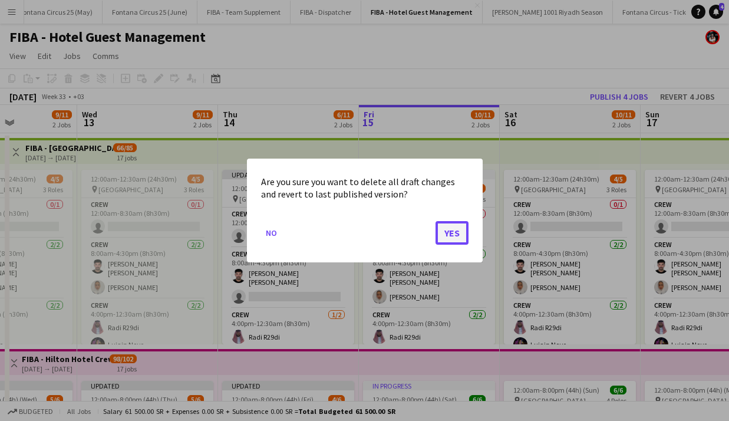
click at [451, 233] on button "Yes" at bounding box center [451, 233] width 33 height 24
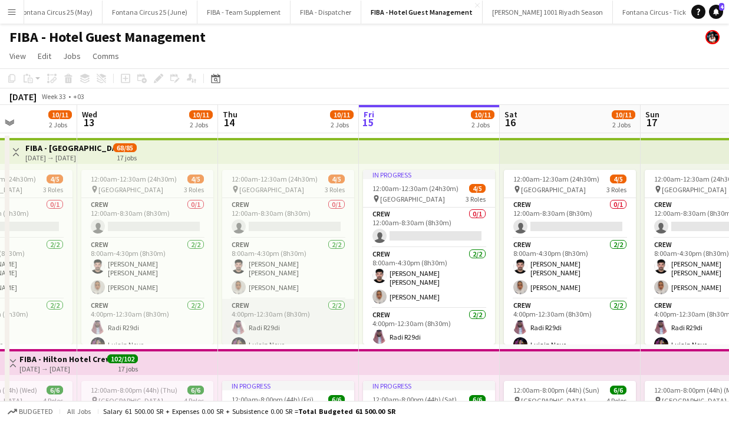
scroll to position [8, 0]
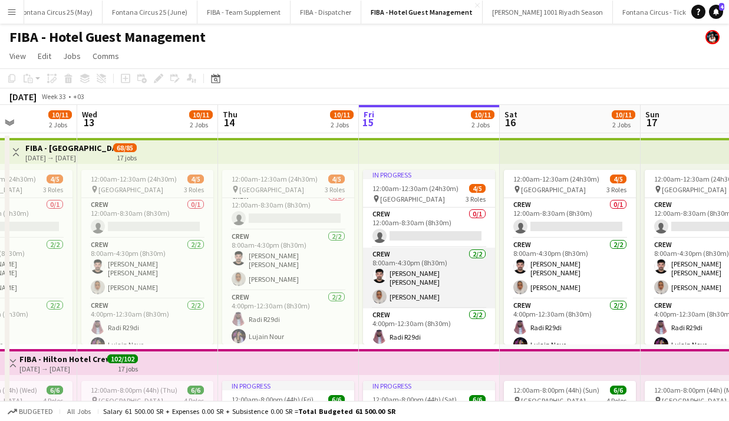
click at [426, 291] on app-card-role "Crew [DATE] 8:00am-4:30pm (8h30m) [PERSON_NAME] [PERSON_NAME] [PERSON_NAME]" at bounding box center [429, 277] width 132 height 61
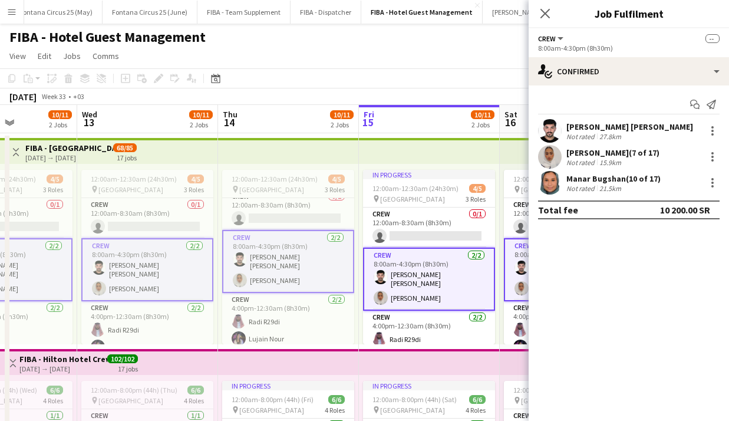
click at [426, 291] on app-card-role "Crew [DATE] 8:00am-4:30pm (8h30m) [PERSON_NAME] [PERSON_NAME] [PERSON_NAME]" at bounding box center [429, 278] width 132 height 63
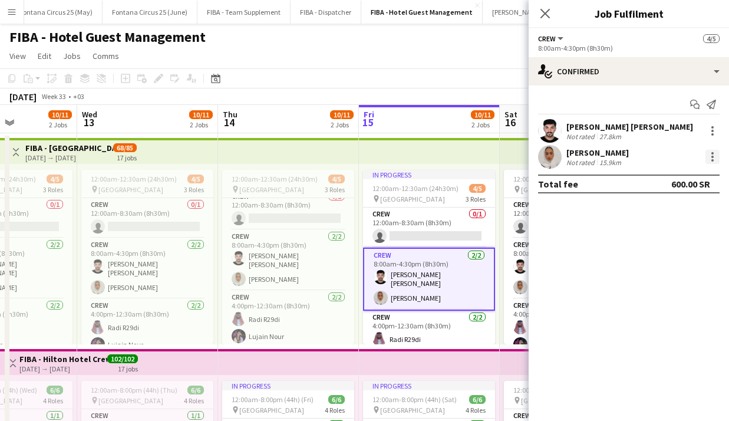
click at [714, 156] on div at bounding box center [712, 157] width 14 height 14
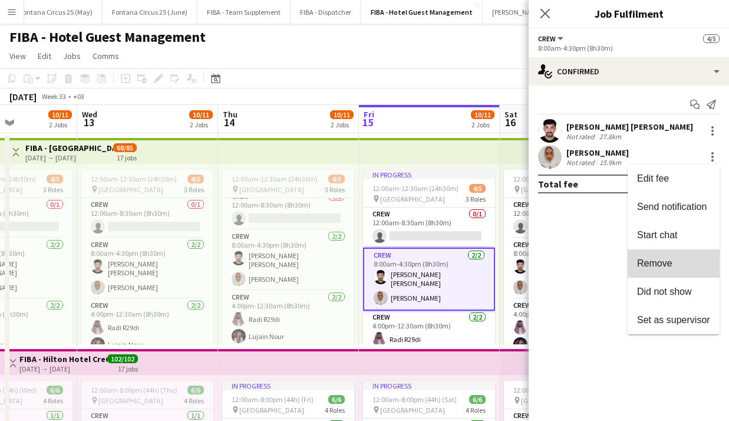
click at [665, 266] on span "Remove" at bounding box center [654, 263] width 35 height 10
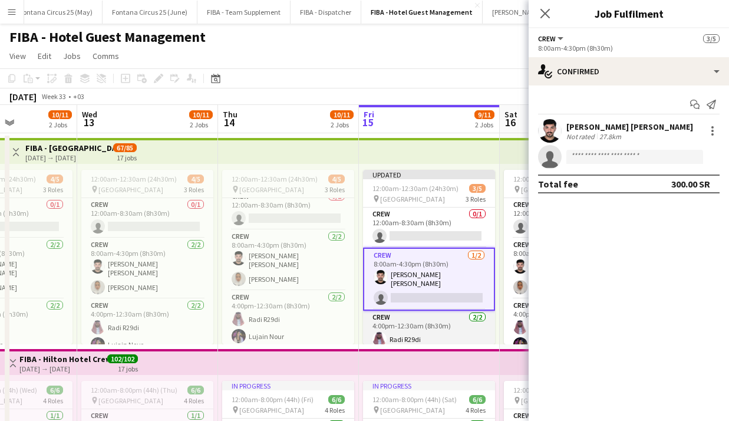
scroll to position [20, 0]
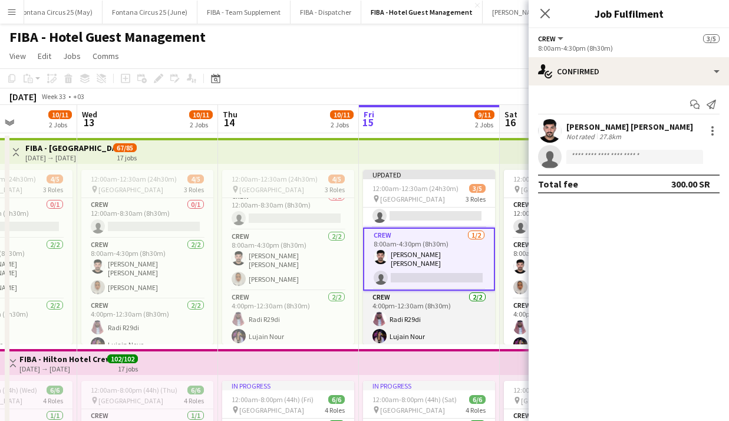
click at [412, 325] on app-card-role "Crew [DATE] 4:00pm-12:30am (8h30m) Radi R29di Lujain Nour" at bounding box center [429, 318] width 132 height 57
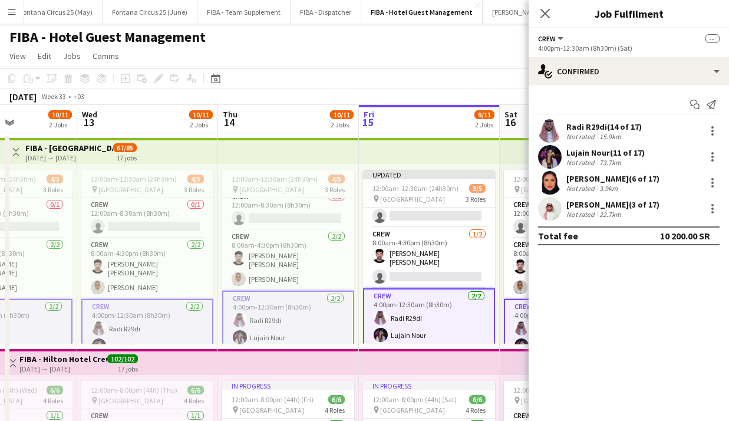
click at [412, 325] on app-card-role "Crew [DATE] 4:00pm-12:30am (8h30m) Radi R29di Lujain Nour" at bounding box center [429, 317] width 132 height 59
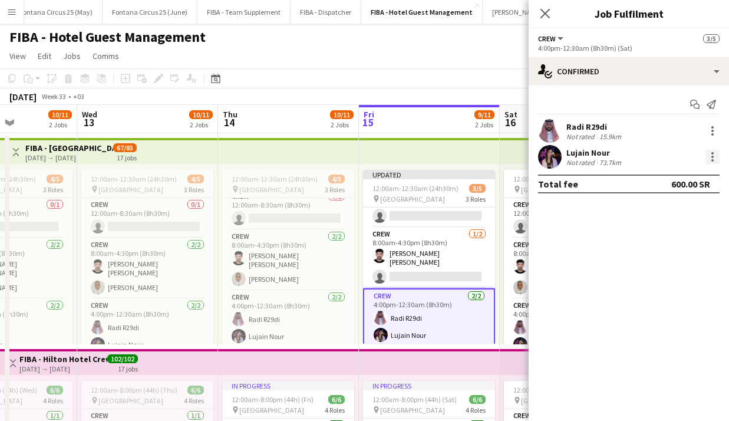
click at [714, 157] on div at bounding box center [712, 157] width 14 height 14
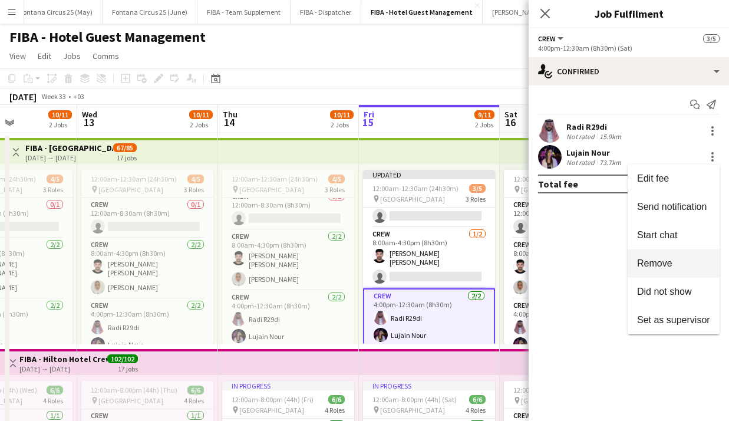
click at [664, 270] on button "Remove" at bounding box center [673, 263] width 92 height 28
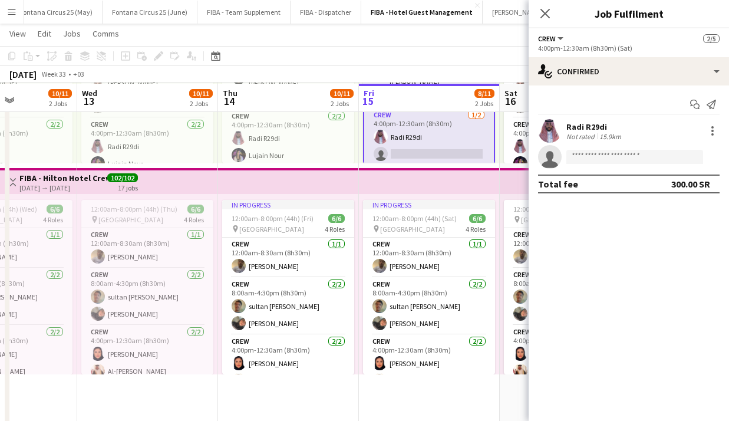
scroll to position [182, 0]
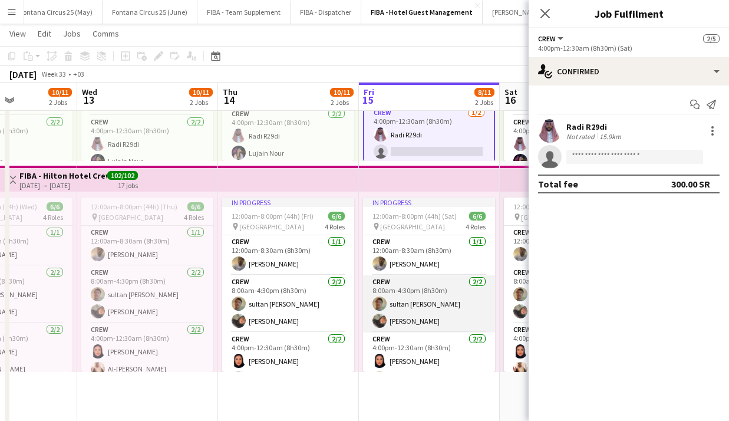
click at [414, 318] on app-card-role "Crew [DATE] 8:00am-4:30pm (8h30m) sultan [PERSON_NAME]" at bounding box center [429, 303] width 132 height 57
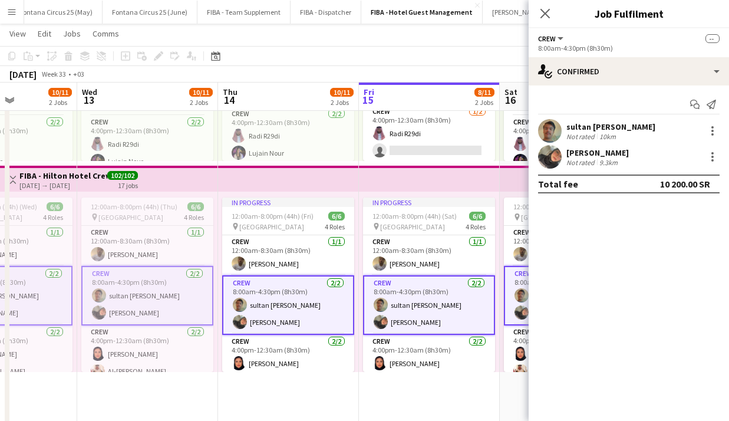
scroll to position [18, 0]
click at [414, 318] on app-card-role "Crew [DATE] 8:00am-4:30pm (8h30m) sultan [PERSON_NAME]" at bounding box center [429, 304] width 132 height 59
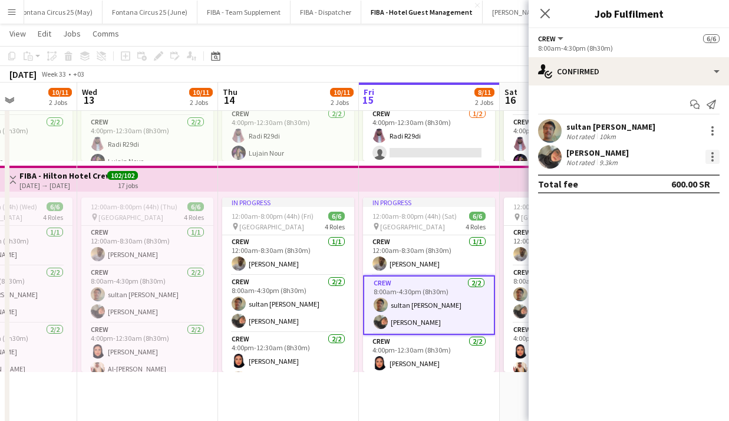
click at [714, 157] on div at bounding box center [712, 157] width 14 height 14
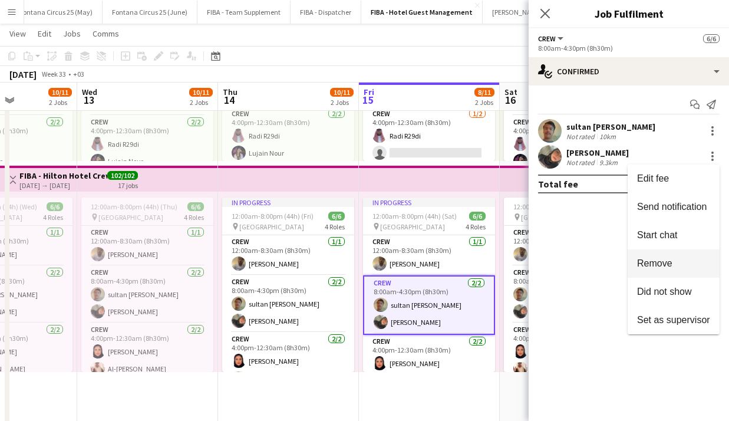
click at [664, 263] on span "Remove" at bounding box center [654, 263] width 35 height 10
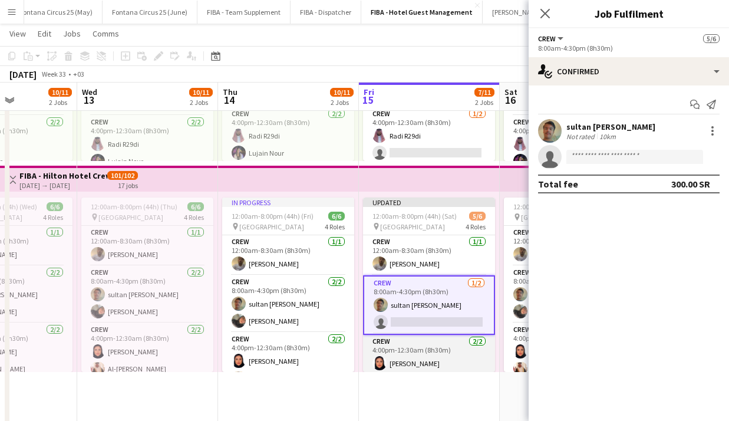
click at [429, 349] on app-card-role "Crew [DATE] 4:00pm-12:30am (8h30m) Joud Ayed Al-[PERSON_NAME]" at bounding box center [429, 363] width 132 height 57
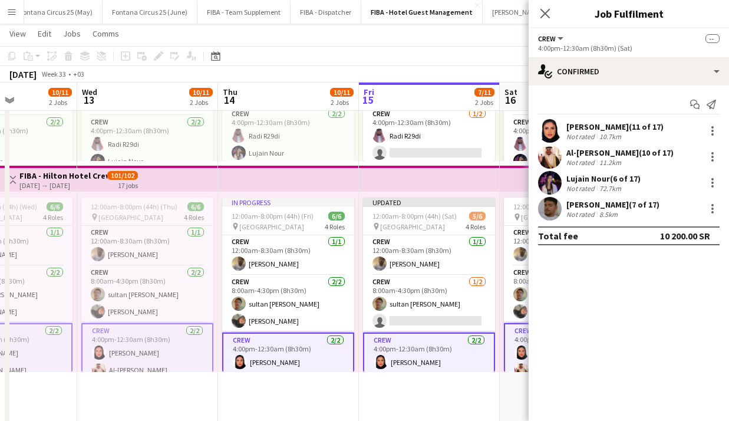
click at [429, 349] on app-card-role "Crew [DATE] 4:00pm-12:30am (8h30m) Joud Ayed Al-[PERSON_NAME]" at bounding box center [429, 361] width 132 height 59
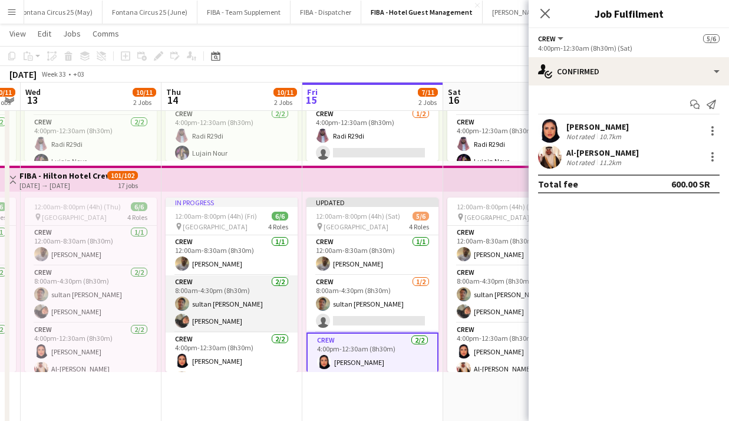
scroll to position [0, 402]
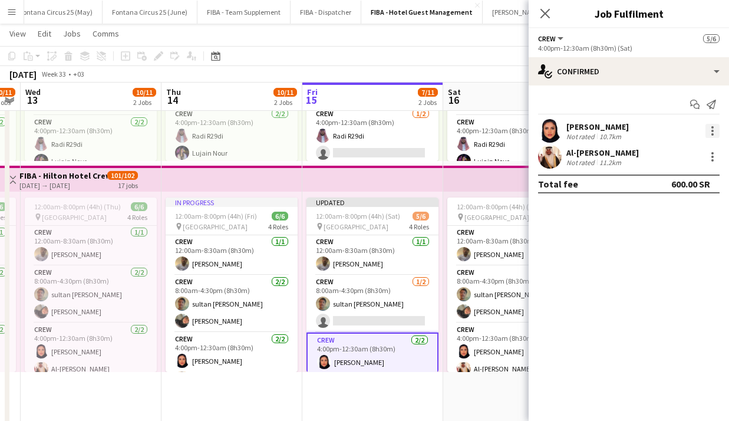
click at [712, 132] on div at bounding box center [712, 131] width 2 height 2
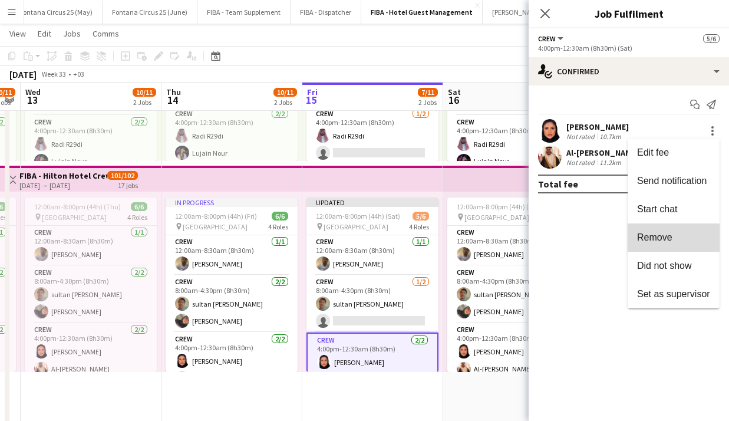
click at [658, 242] on span "Remove" at bounding box center [654, 237] width 35 height 10
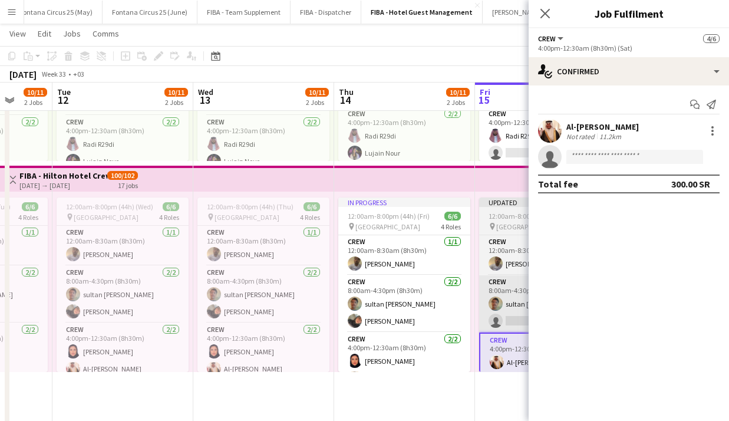
scroll to position [0, 369]
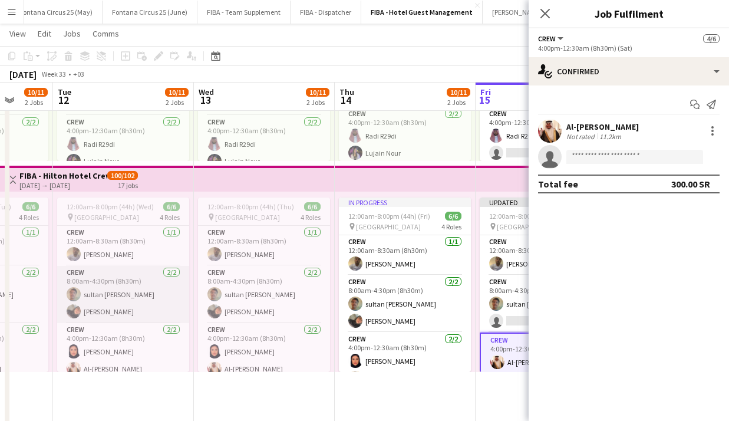
click at [102, 305] on app-card-role "Crew [DATE] 8:00am-4:30pm (8h30m) sultan [PERSON_NAME]" at bounding box center [123, 294] width 132 height 57
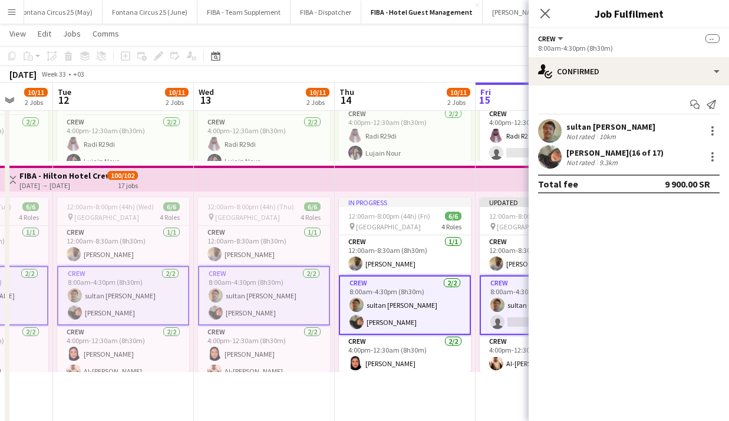
click at [102, 305] on app-card-role "Crew [DATE] 8:00am-4:30pm (8h30m) sultan [PERSON_NAME]" at bounding box center [123, 295] width 132 height 59
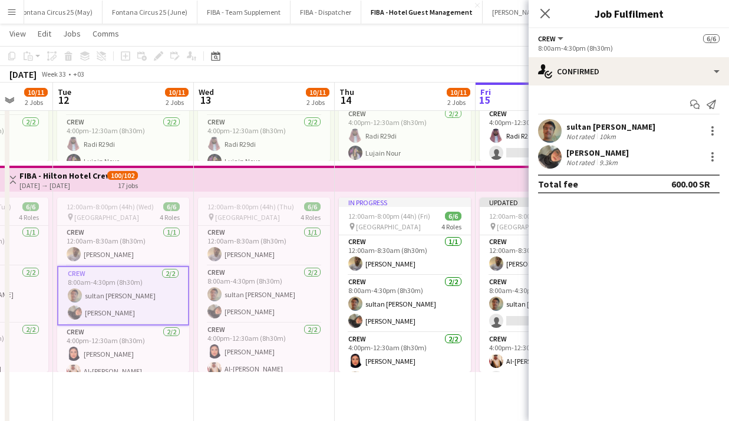
click at [712, 149] on div "[PERSON_NAME] Not rated 9.3km" at bounding box center [628, 157] width 200 height 24
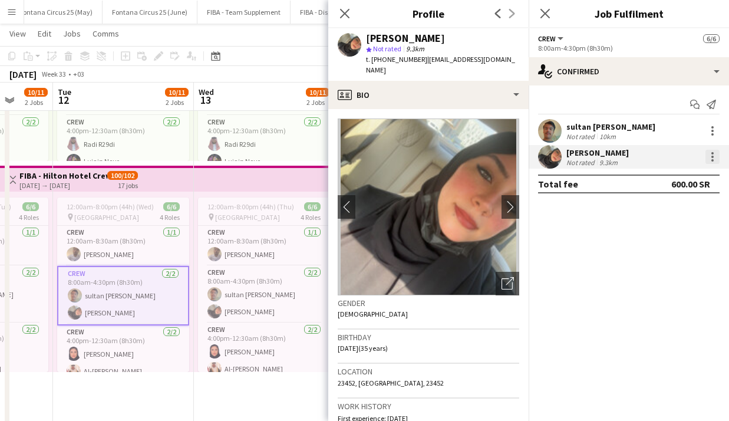
click at [715, 157] on div at bounding box center [712, 157] width 14 height 14
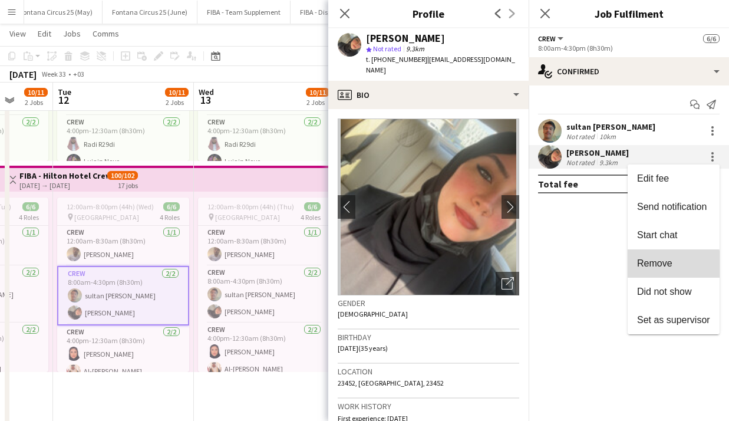
click at [673, 264] on span "Remove" at bounding box center [673, 263] width 73 height 11
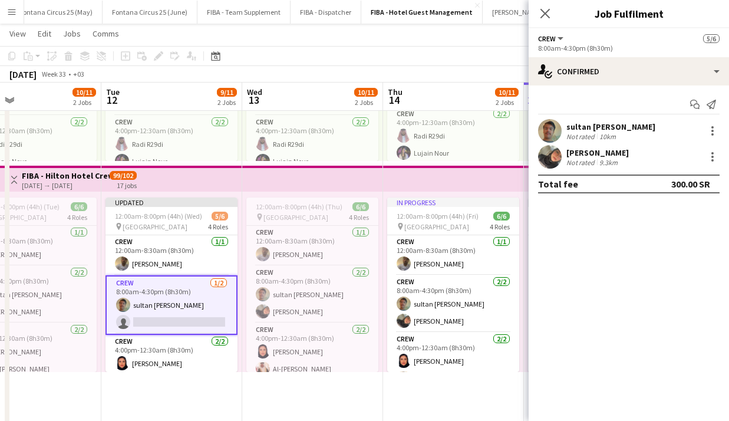
scroll to position [0, 320]
click at [297, 249] on app-card-role "Crew [DATE] 12:00am-8:30am (8h30m) [PERSON_NAME]" at bounding box center [313, 246] width 132 height 40
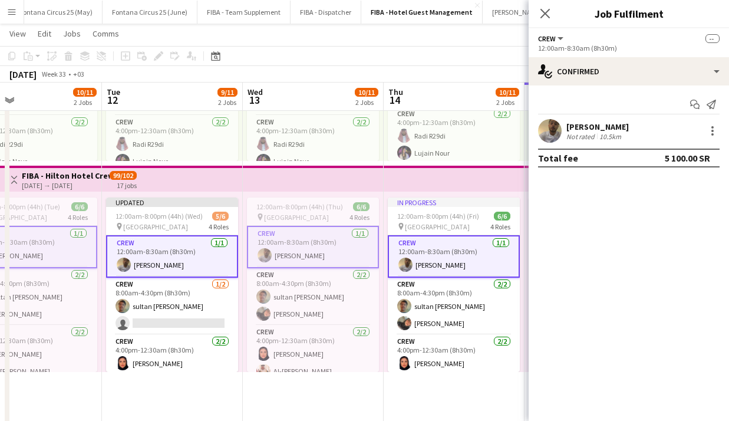
click at [297, 249] on app-card-role "Crew [DATE] 12:00am-8:30am (8h30m) [PERSON_NAME]" at bounding box center [313, 247] width 132 height 42
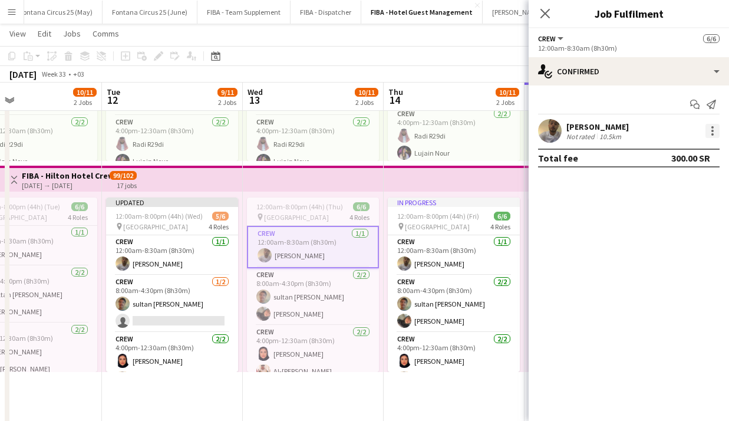
click at [713, 127] on div at bounding box center [712, 131] width 14 height 14
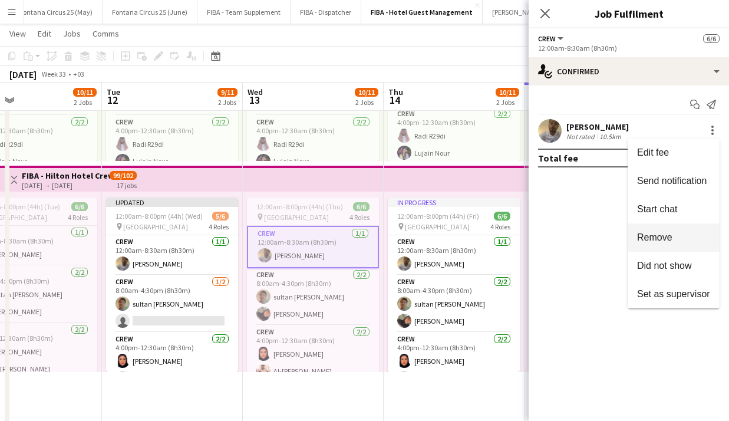
click at [656, 236] on span "Remove" at bounding box center [654, 237] width 35 height 10
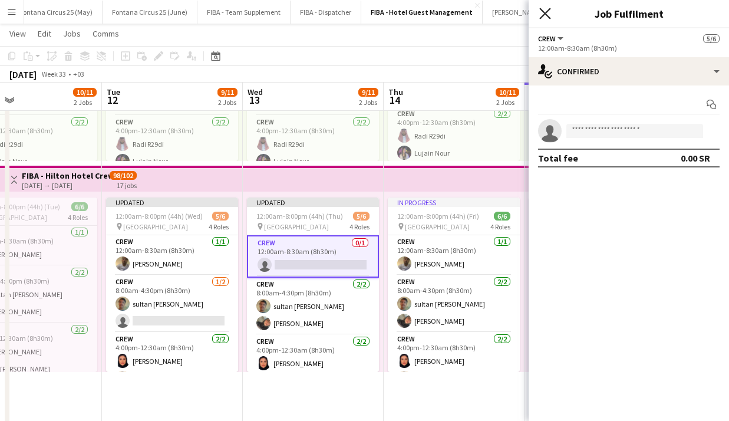
click at [548, 15] on icon "Close pop-in" at bounding box center [544, 13] width 11 height 11
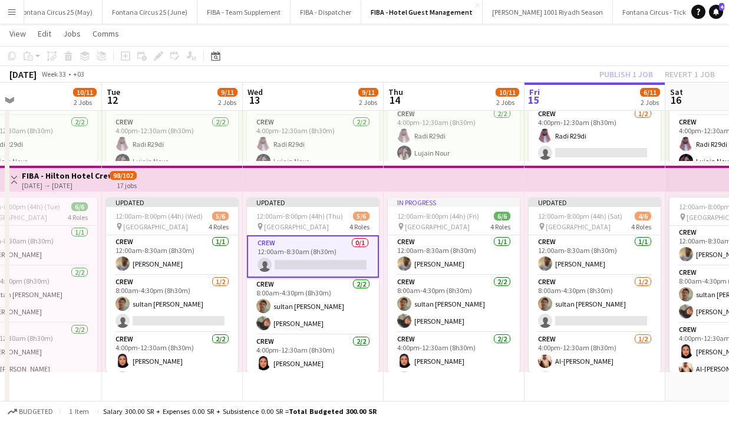
click at [530, 70] on div "[DATE] Week 33 • +03 Publish 1 job Revert 1 job" at bounding box center [364, 74] width 729 height 16
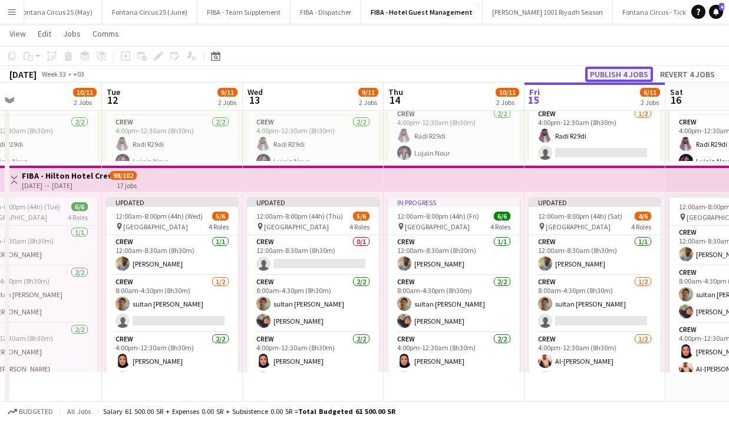
click at [607, 74] on button "Publish 4 jobs" at bounding box center [619, 74] width 68 height 15
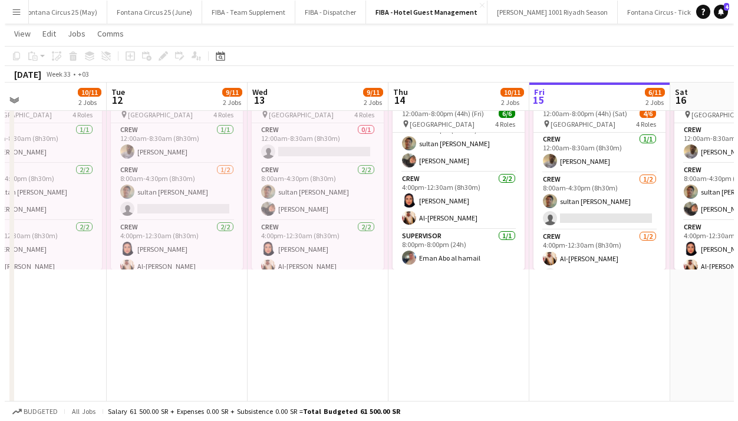
scroll to position [0, 0]
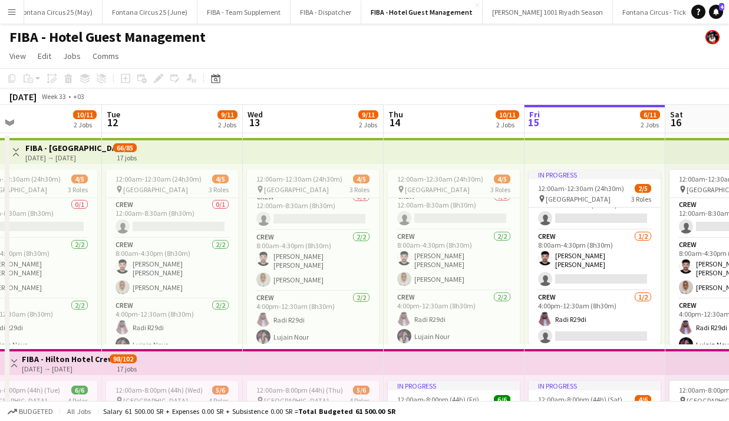
click at [12, 11] on app-icon "Menu" at bounding box center [11, 11] width 9 height 9
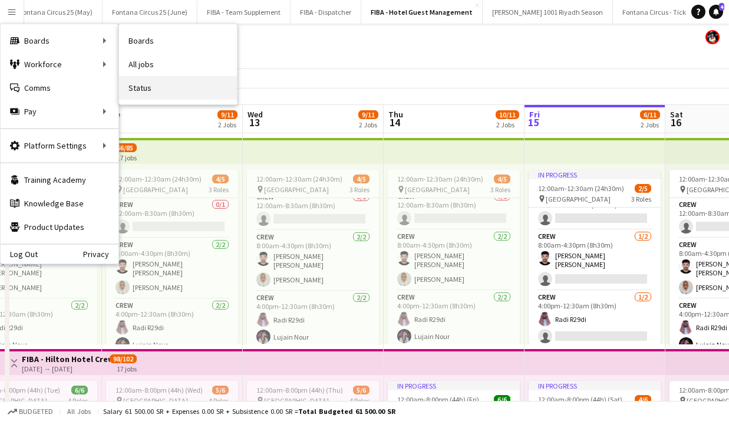
click at [139, 83] on link "Status" at bounding box center [178, 88] width 118 height 24
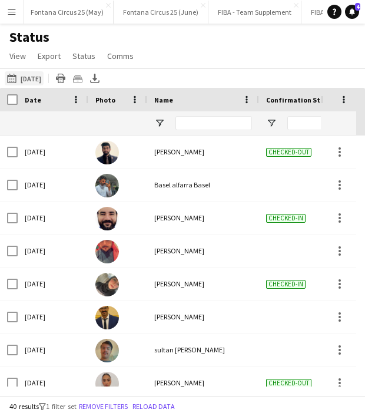
click at [18, 74] on app-icon "[DATE] to [DATE]" at bounding box center [14, 78] width 14 height 9
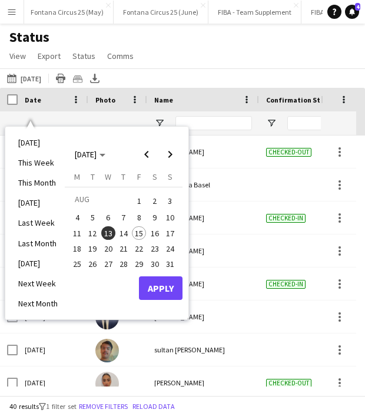
click at [125, 230] on span "14" at bounding box center [124, 233] width 14 height 14
click at [166, 289] on button "Apply" at bounding box center [161, 288] width 44 height 24
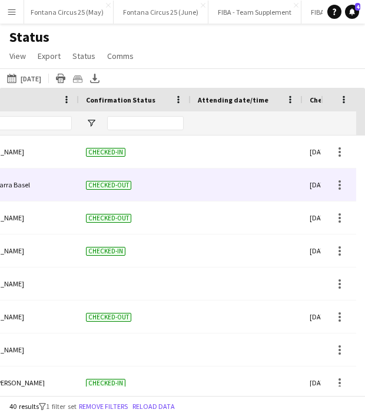
scroll to position [0, 247]
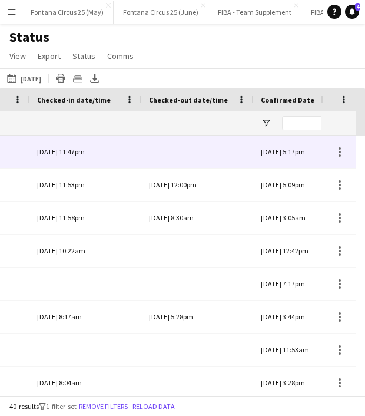
click at [181, 155] on div at bounding box center [198, 151] width 98 height 32
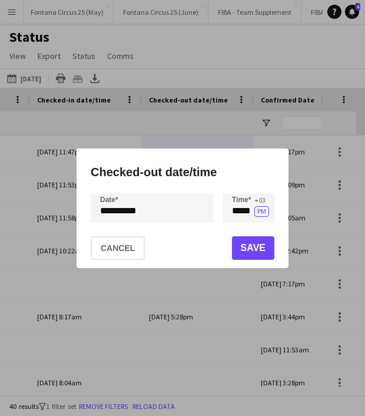
click at [104, 213] on div "**********" at bounding box center [182, 208] width 365 height 416
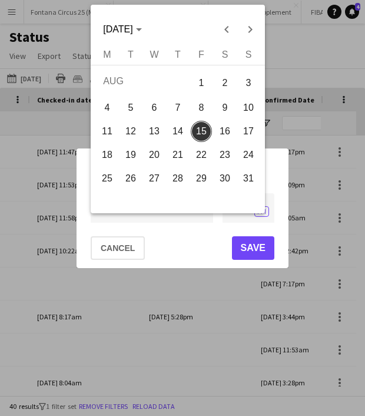
click at [181, 131] on span "14" at bounding box center [177, 131] width 21 height 21
type input "**********"
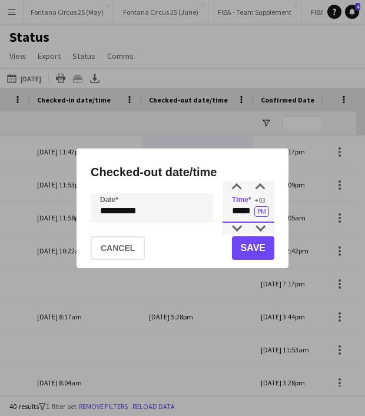
click at [239, 212] on input "*****" at bounding box center [249, 207] width 52 height 29
click at [237, 211] on input "*****" at bounding box center [249, 207] width 52 height 29
type input "*****"
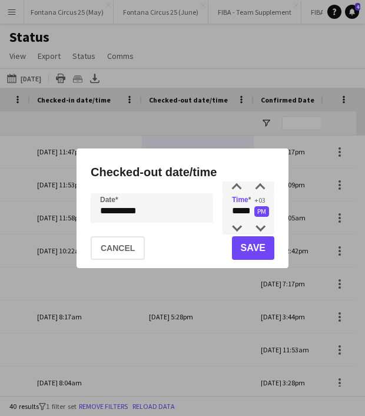
click at [263, 211] on button "PM" at bounding box center [261, 211] width 15 height 11
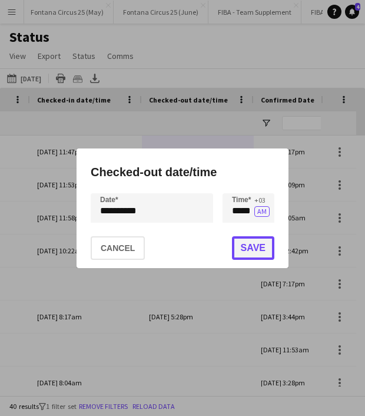
click at [260, 243] on button "Save" at bounding box center [253, 248] width 42 height 24
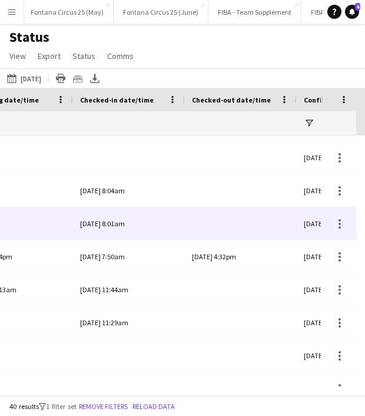
click at [229, 223] on div at bounding box center [241, 223] width 98 height 32
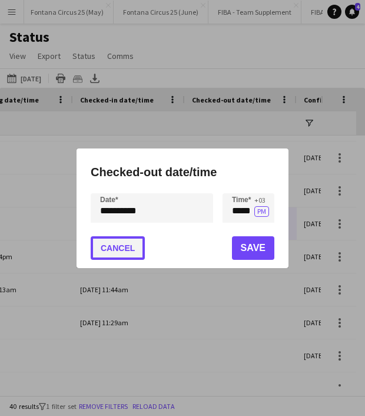
click at [111, 244] on button "Cancel" at bounding box center [118, 248] width 54 height 24
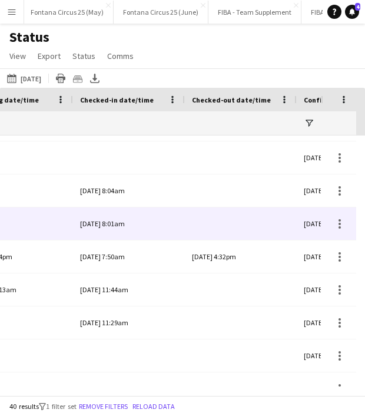
click at [229, 223] on div at bounding box center [241, 223] width 98 height 32
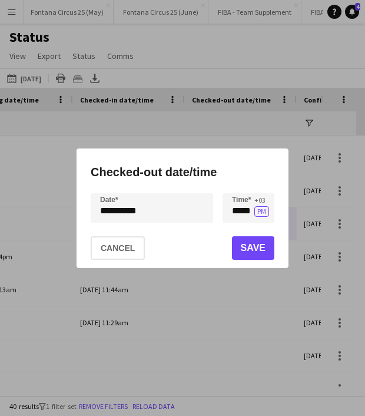
click at [100, 211] on div "**********" at bounding box center [182, 208] width 365 height 416
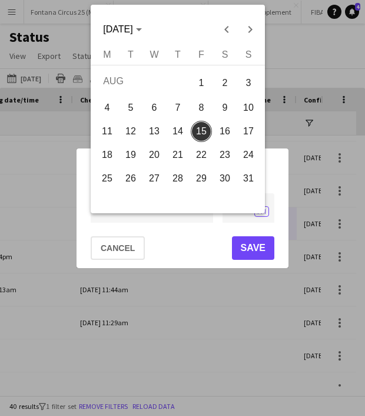
click at [173, 129] on span "14" at bounding box center [177, 131] width 21 height 21
type input "**********"
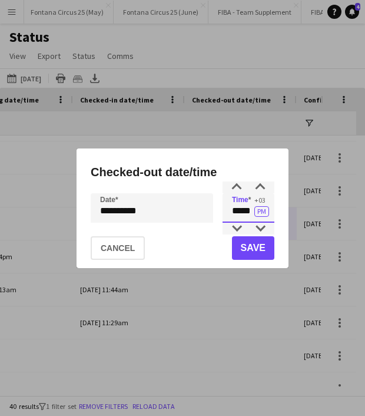
click at [236, 211] on input "*****" at bounding box center [249, 207] width 52 height 29
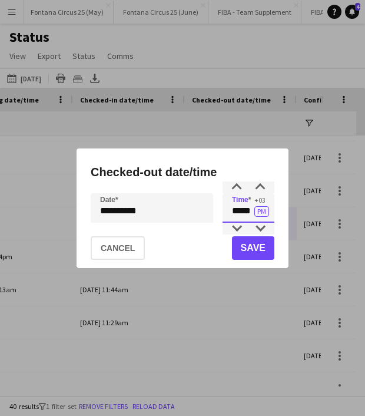
type input "*****"
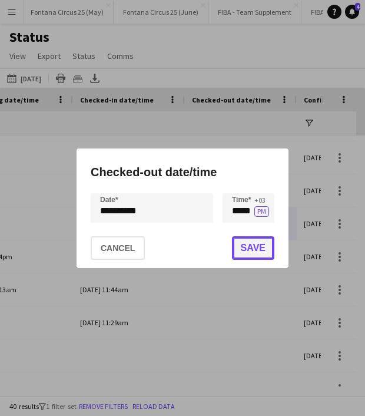
click at [251, 253] on button "Save" at bounding box center [253, 248] width 42 height 24
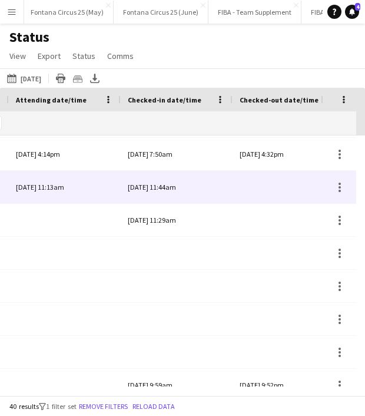
click at [275, 197] on div at bounding box center [289, 187] width 98 height 32
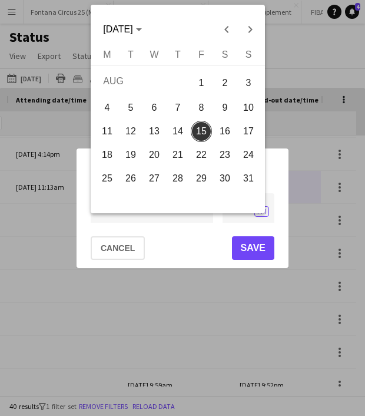
click at [103, 209] on div "**********" at bounding box center [182, 208] width 365 height 416
click at [177, 136] on span "14" at bounding box center [177, 131] width 21 height 21
type input "**********"
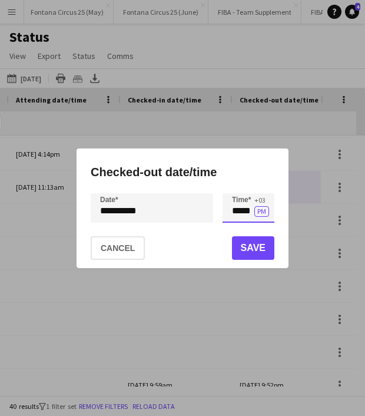
click at [237, 214] on input "*****" at bounding box center [249, 207] width 52 height 29
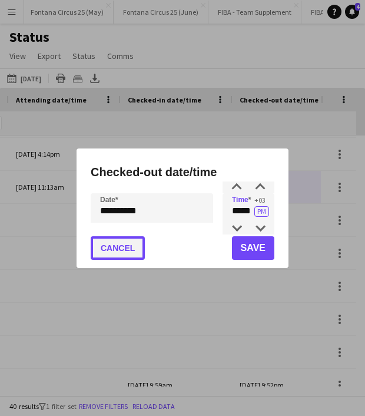
click at [124, 249] on button "Cancel" at bounding box center [118, 248] width 54 height 24
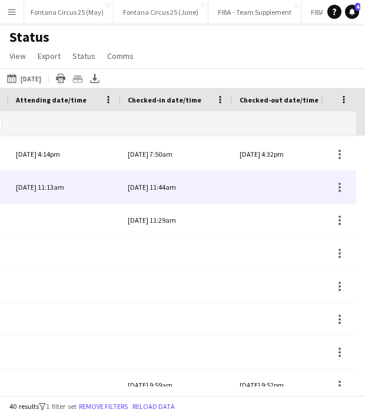
click at [269, 189] on div at bounding box center [289, 187] width 98 height 32
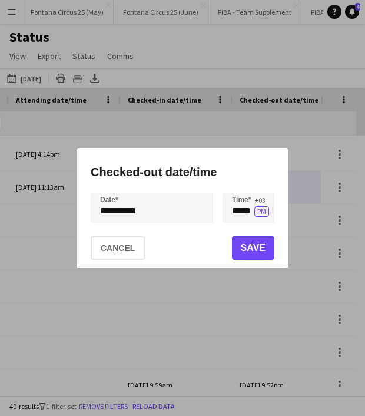
click at [120, 212] on div "**********" at bounding box center [182, 208] width 365 height 416
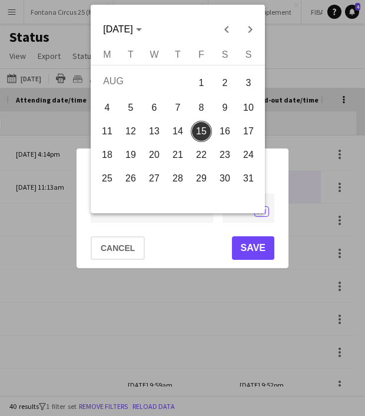
click at [173, 128] on span "14" at bounding box center [177, 131] width 21 height 21
type input "**********"
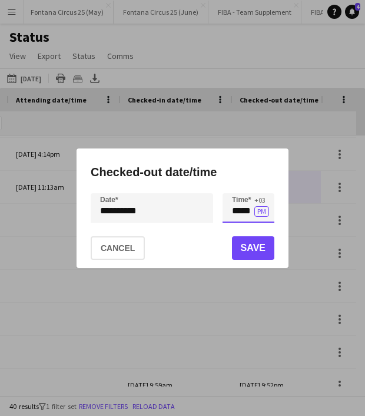
click at [236, 210] on input "*****" at bounding box center [249, 207] width 52 height 29
type input "*****"
click at [263, 212] on button "PM" at bounding box center [261, 211] width 15 height 11
click at [255, 245] on button "Save" at bounding box center [253, 248] width 42 height 24
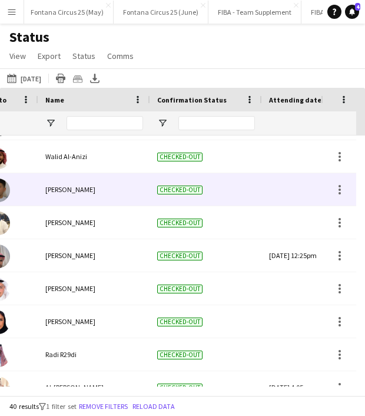
scroll to position [0, 88]
